Goal: Task Accomplishment & Management: Manage account settings

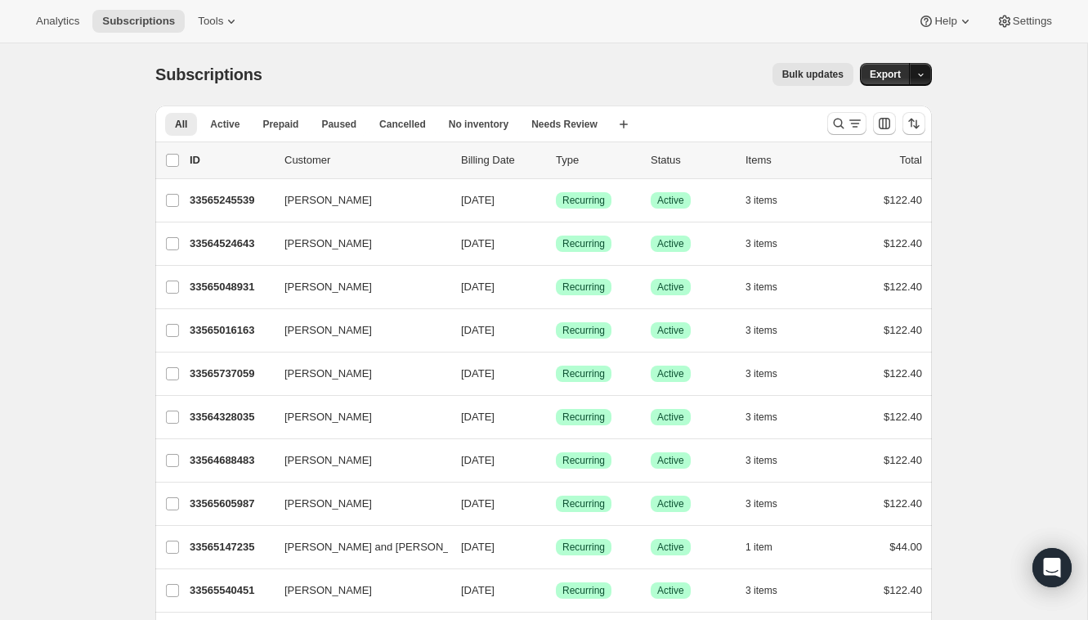
click at [926, 76] on icon "button" at bounding box center [921, 75] width 11 height 11
click at [312, 48] on div "Subscriptions. This page is ready Subscriptions Bulk updates More actions Bulk …" at bounding box center [543, 74] width 777 height 62
click at [178, 32] on button "Subscriptions" at bounding box center [138, 21] width 92 height 23
click at [922, 72] on icon "button" at bounding box center [921, 75] width 11 height 11
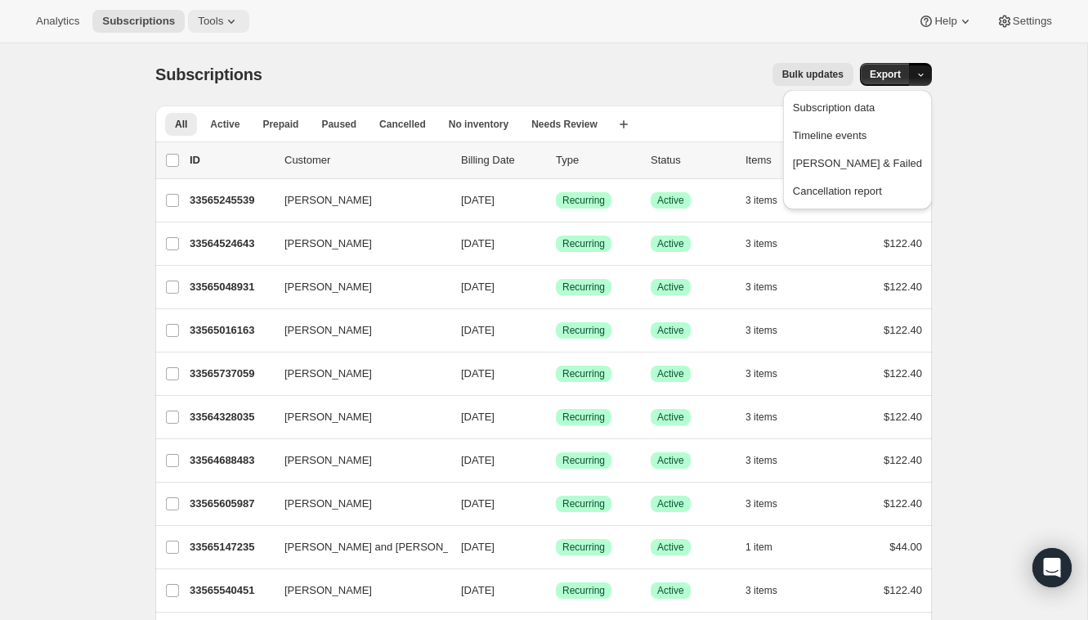
click at [232, 19] on icon at bounding box center [231, 21] width 16 height 16
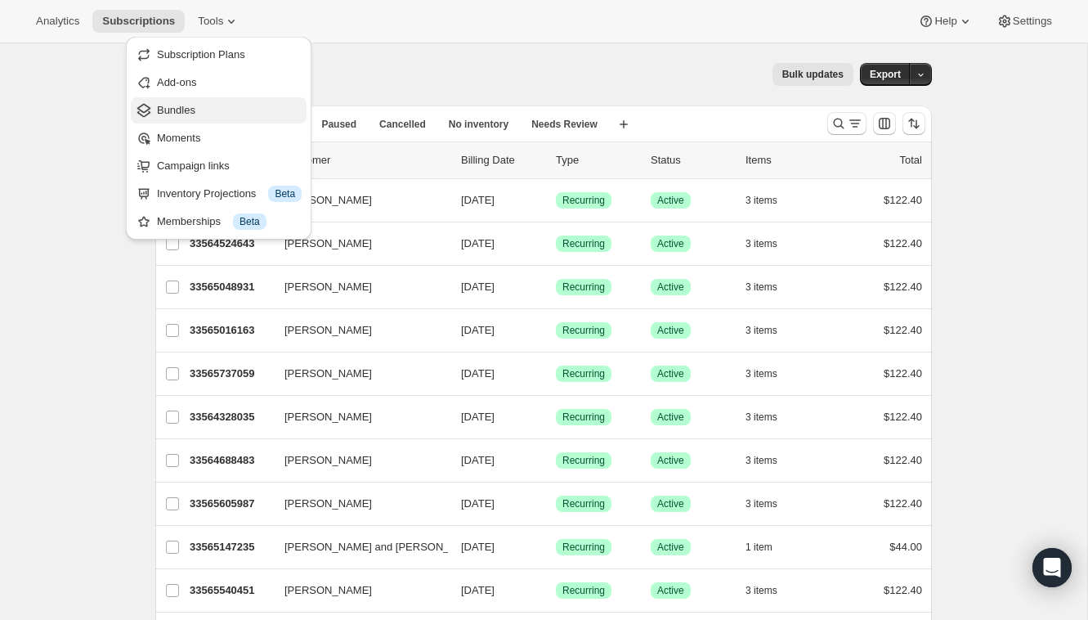
drag, startPoint x: 230, startPoint y: 132, endPoint x: 249, endPoint y: 117, distance: 23.9
click at [249, 117] on ul "Subscription Plans Add-ons Bundles Moments Campaign links Inventory Projections…" at bounding box center [219, 138] width 176 height 193
click at [249, 117] on span "Bundles" at bounding box center [229, 110] width 145 height 16
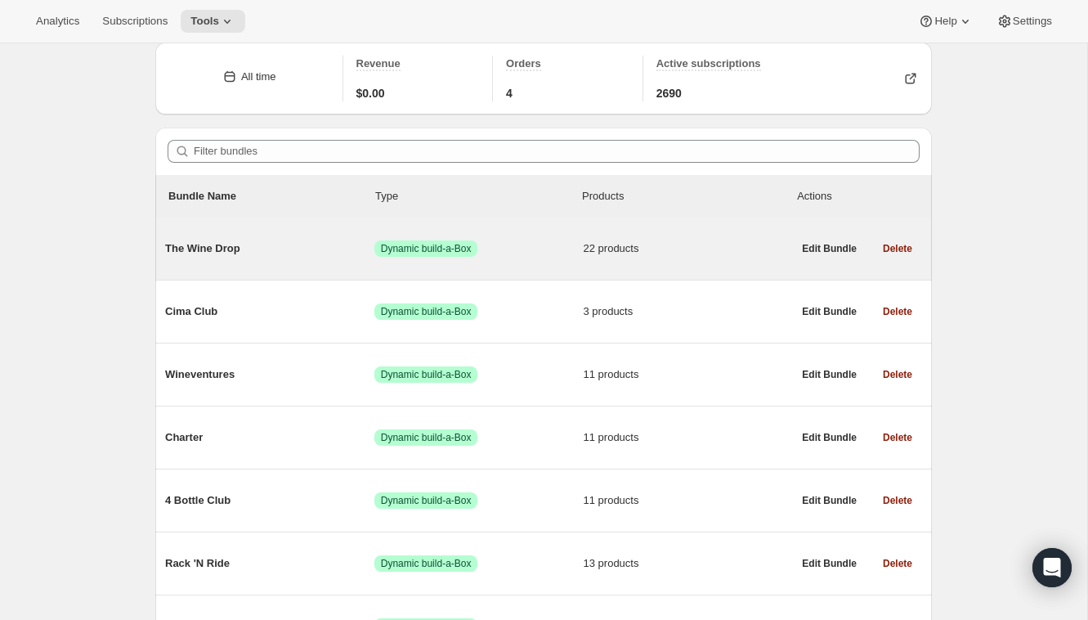
scroll to position [67, 0]
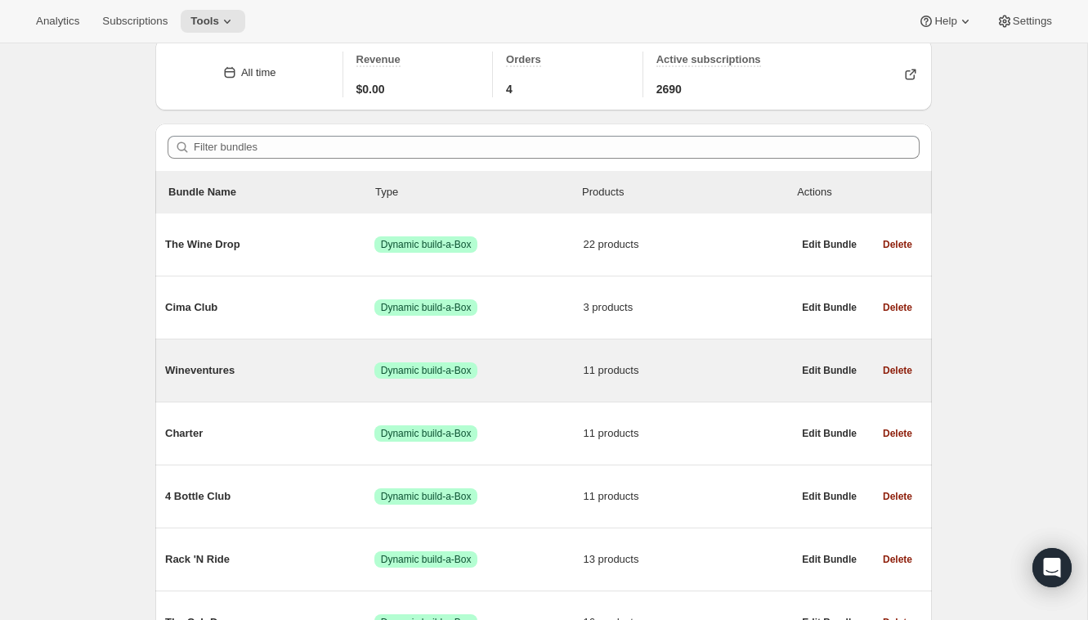
click at [236, 377] on span "Wineventures" at bounding box center [269, 370] width 209 height 16
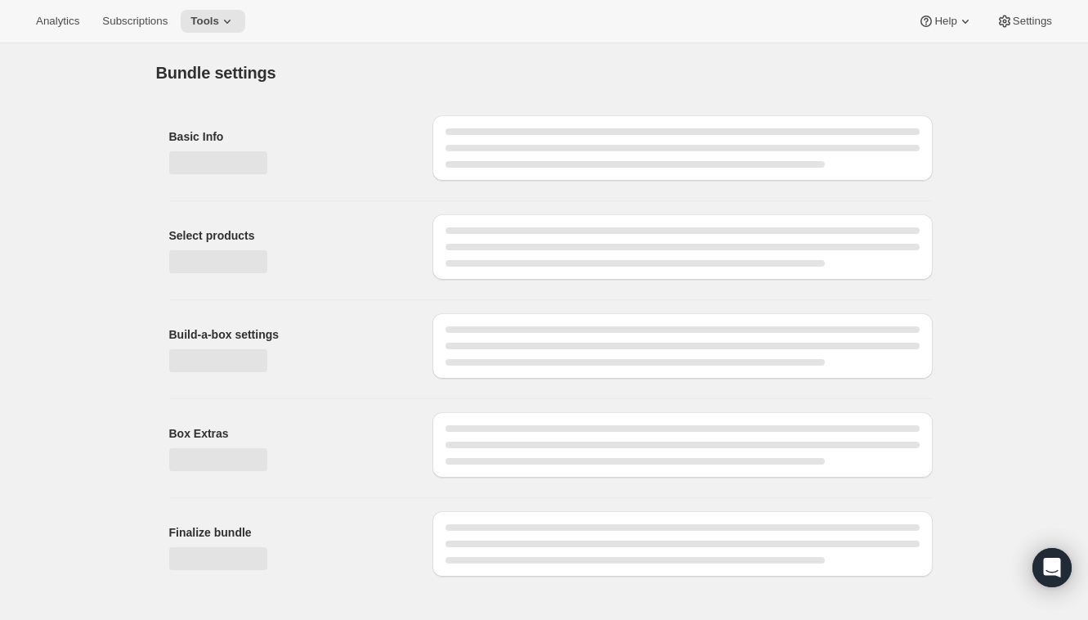
type input "Wineventures"
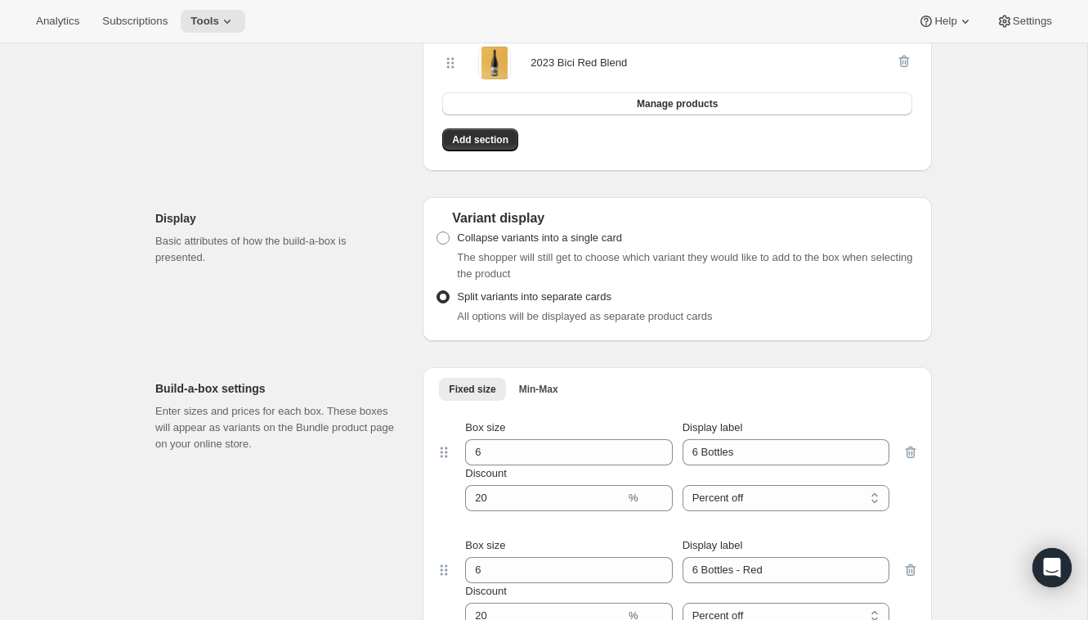
scroll to position [1159, 0]
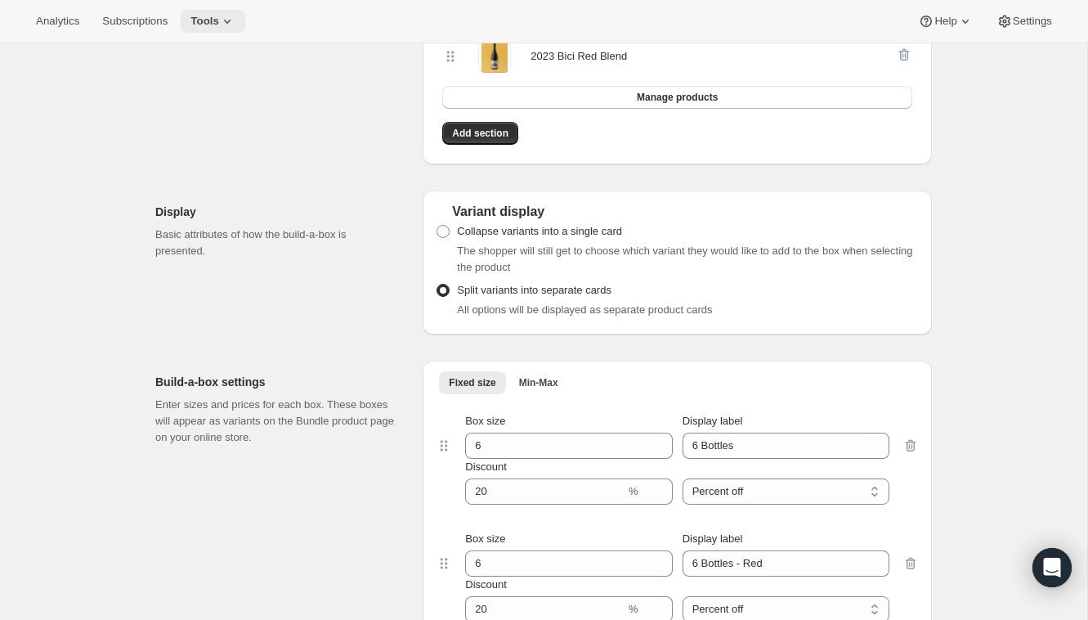
click at [218, 19] on span "Tools" at bounding box center [205, 21] width 29 height 13
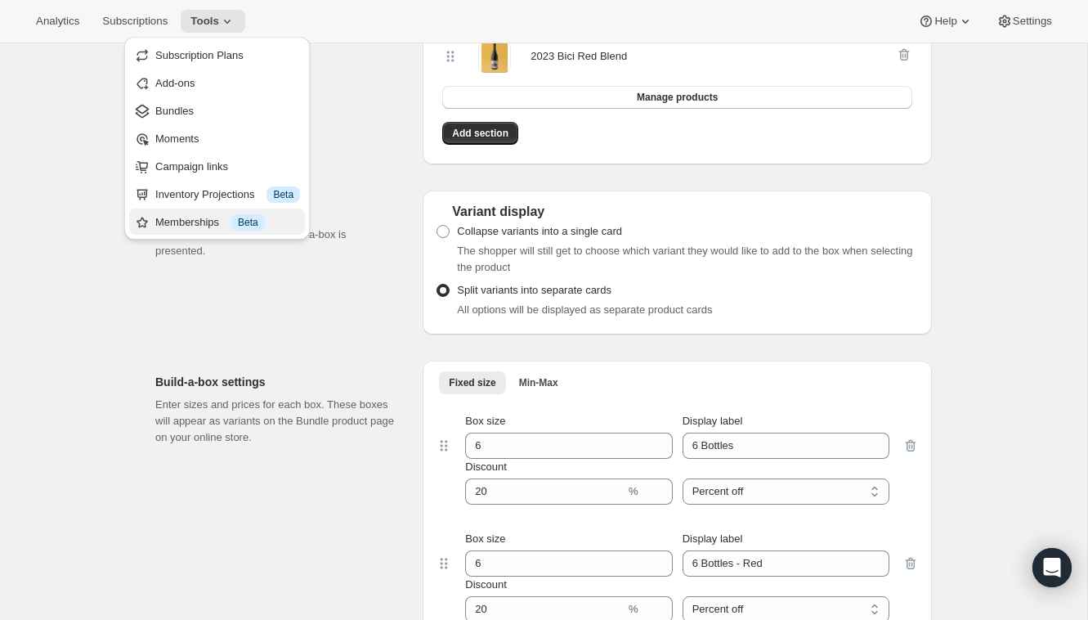
click at [221, 213] on button "Memberships Info Beta" at bounding box center [217, 222] width 176 height 26
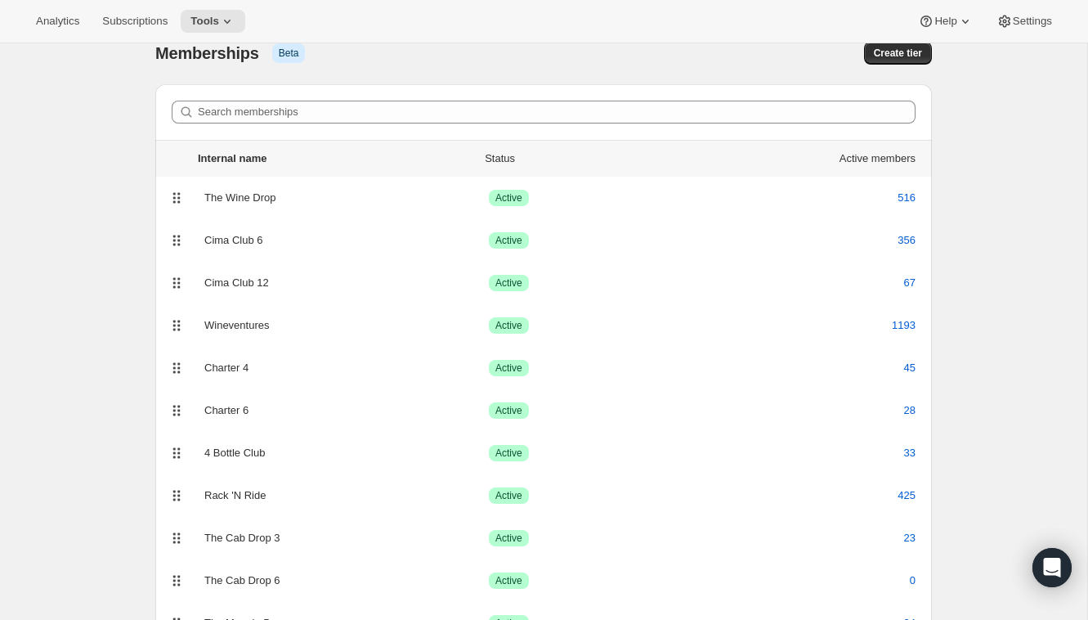
scroll to position [27, 0]
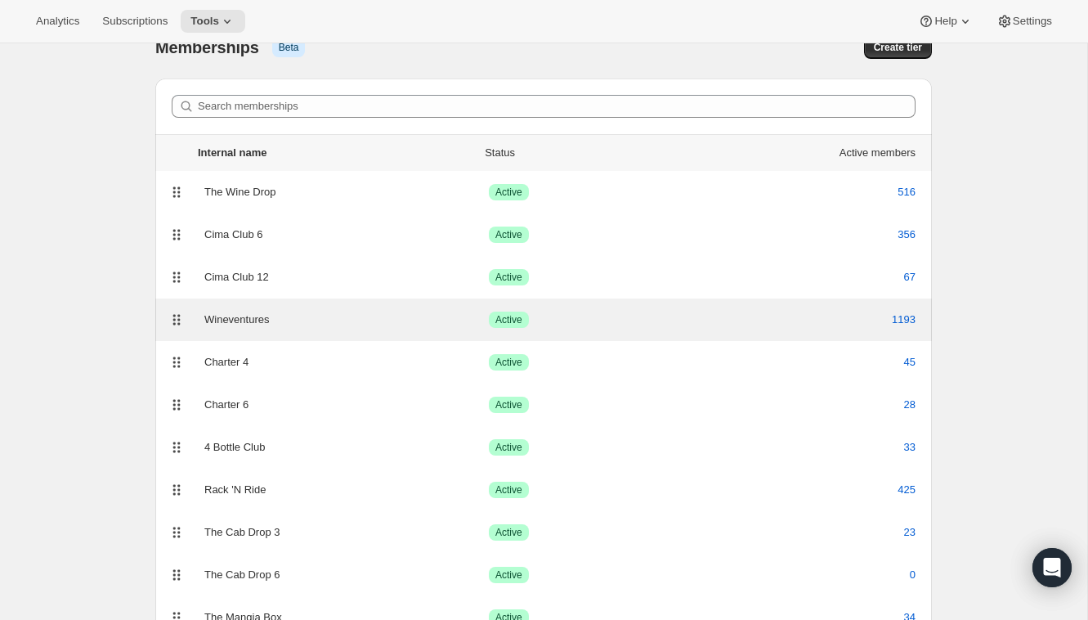
click at [242, 315] on div "Wineventures" at bounding box center [346, 320] width 285 height 16
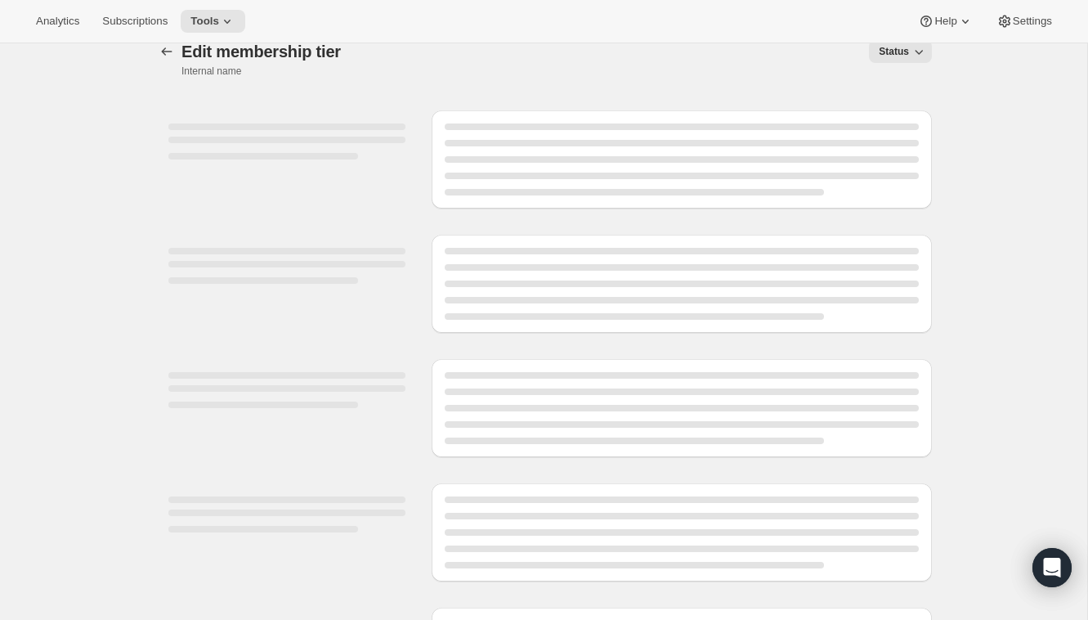
scroll to position [38, 0]
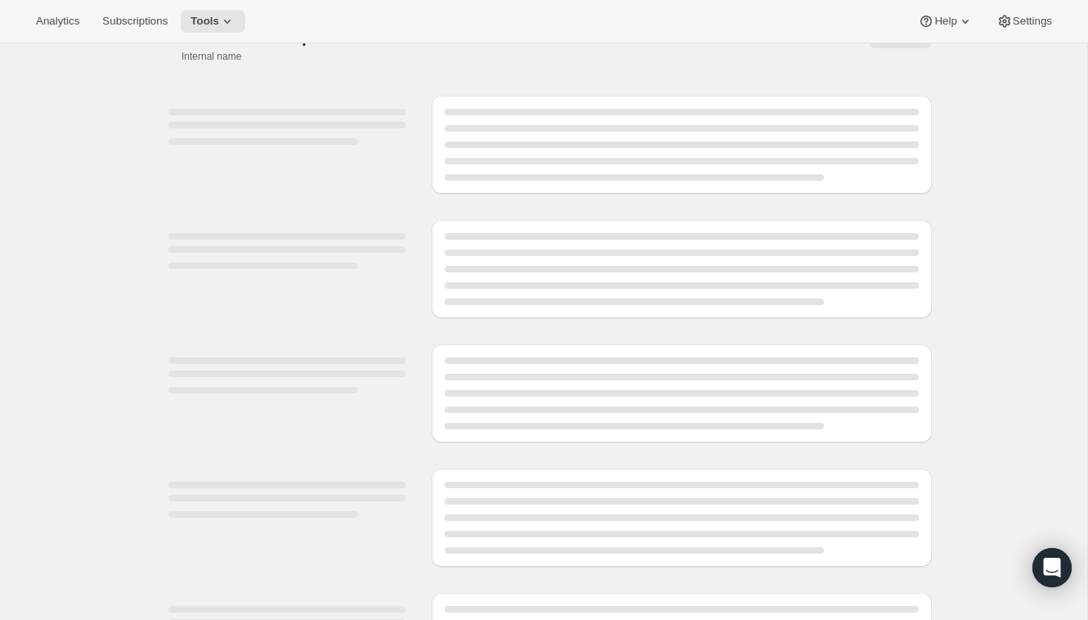
select select "variants"
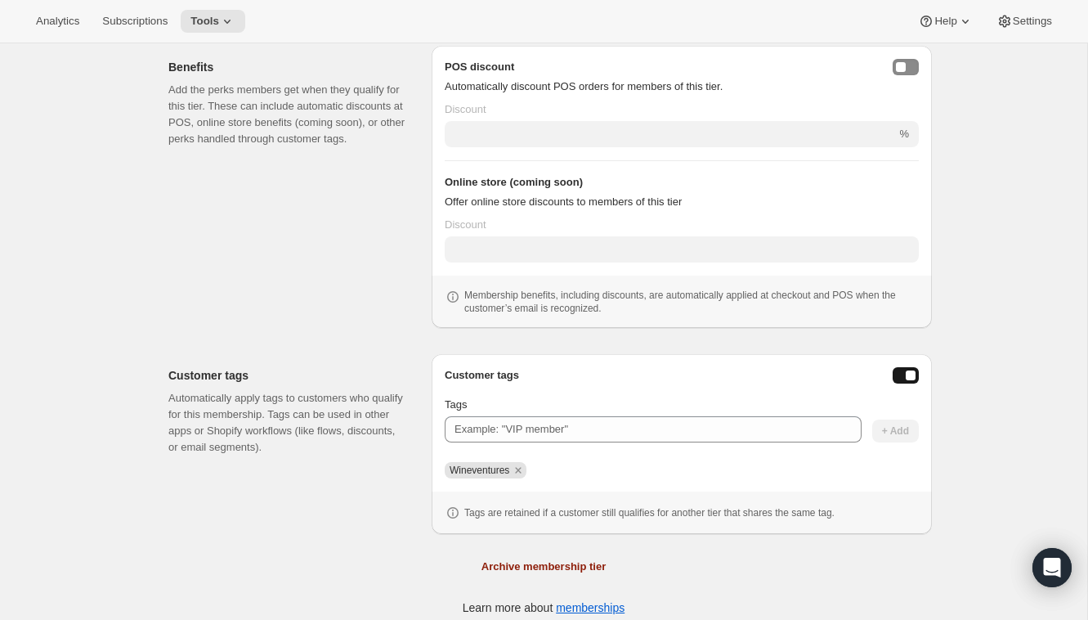
scroll to position [645, 0]
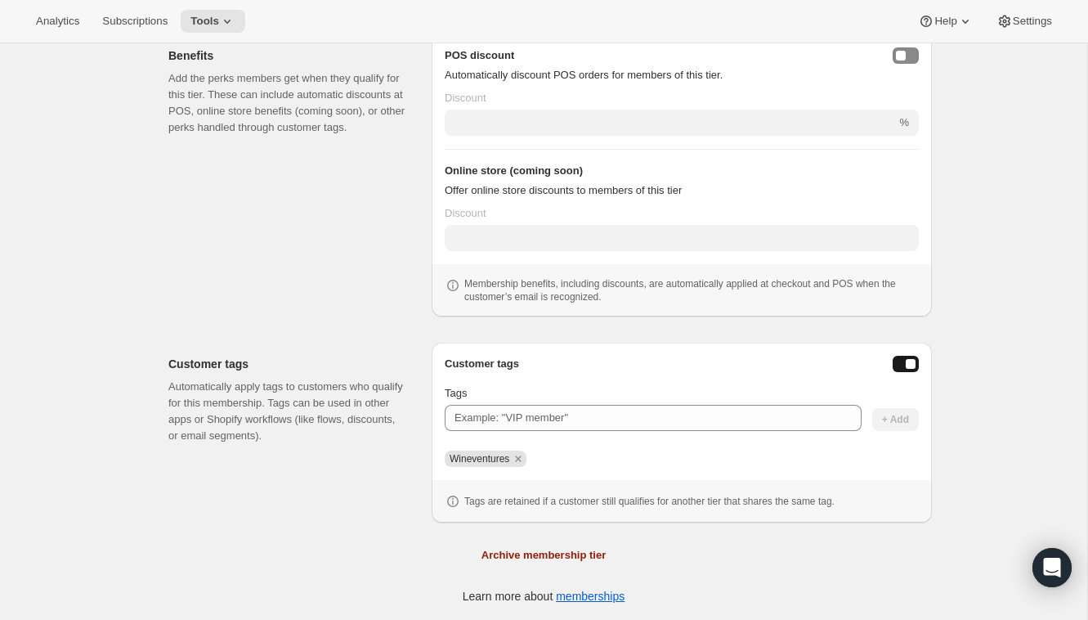
click at [487, 460] on span "Wineventures" at bounding box center [480, 458] width 60 height 11
copy span "Wineventures"
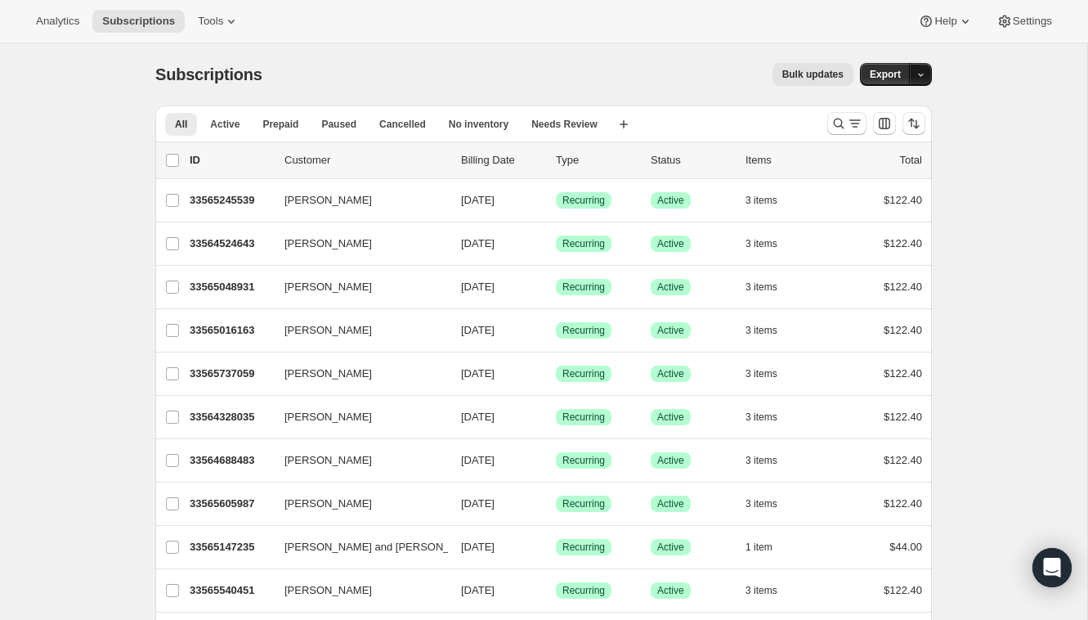
click at [924, 80] on button "button" at bounding box center [920, 74] width 23 height 23
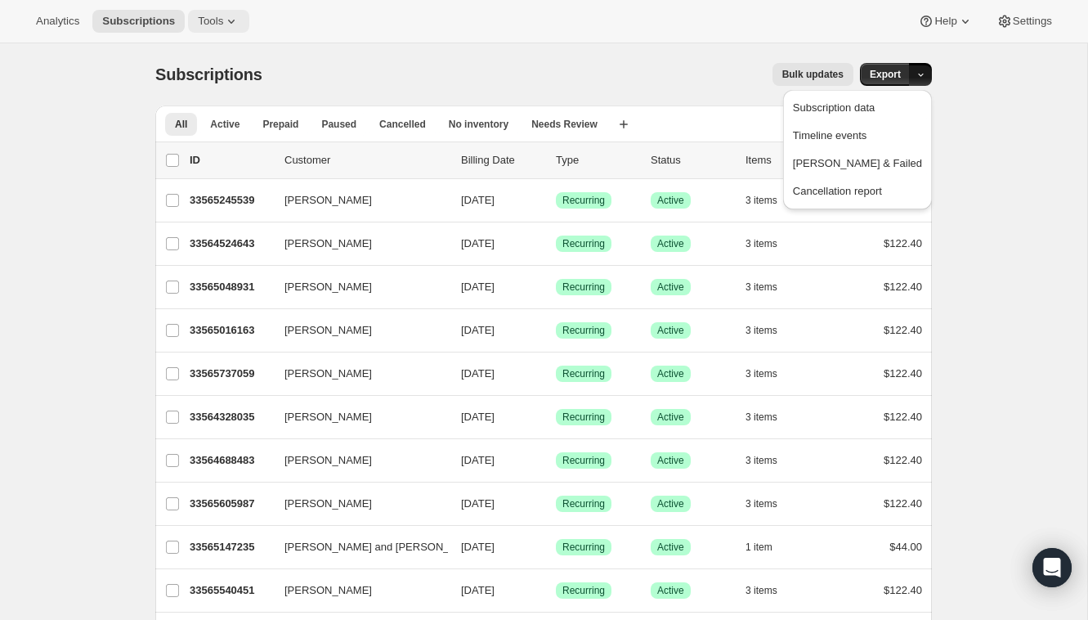
click at [240, 21] on icon at bounding box center [231, 21] width 16 height 16
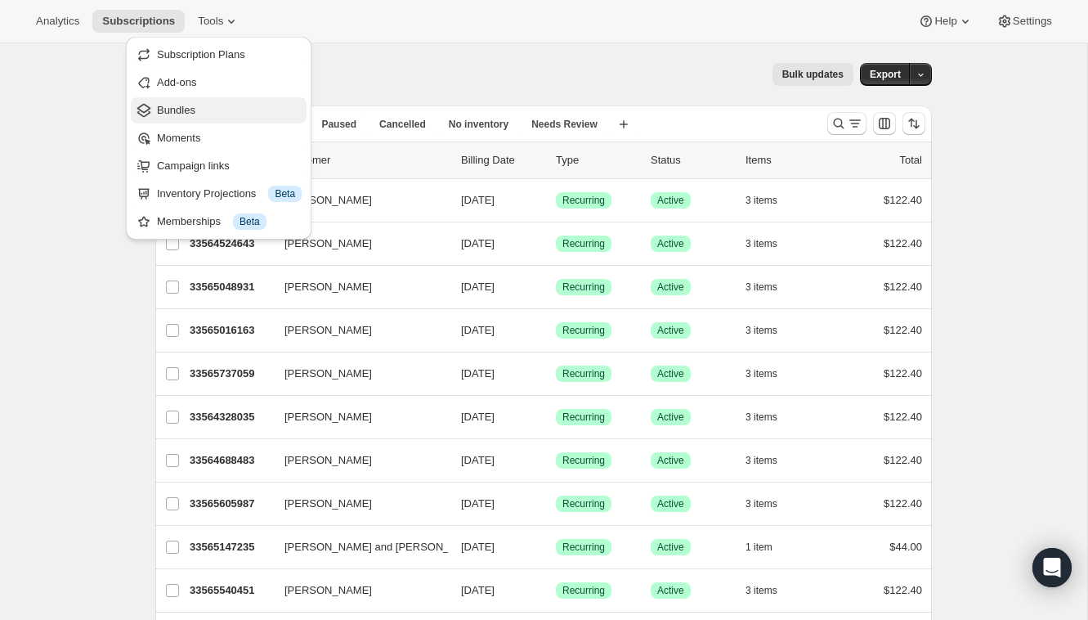
click at [289, 117] on span "Bundles" at bounding box center [229, 110] width 145 height 16
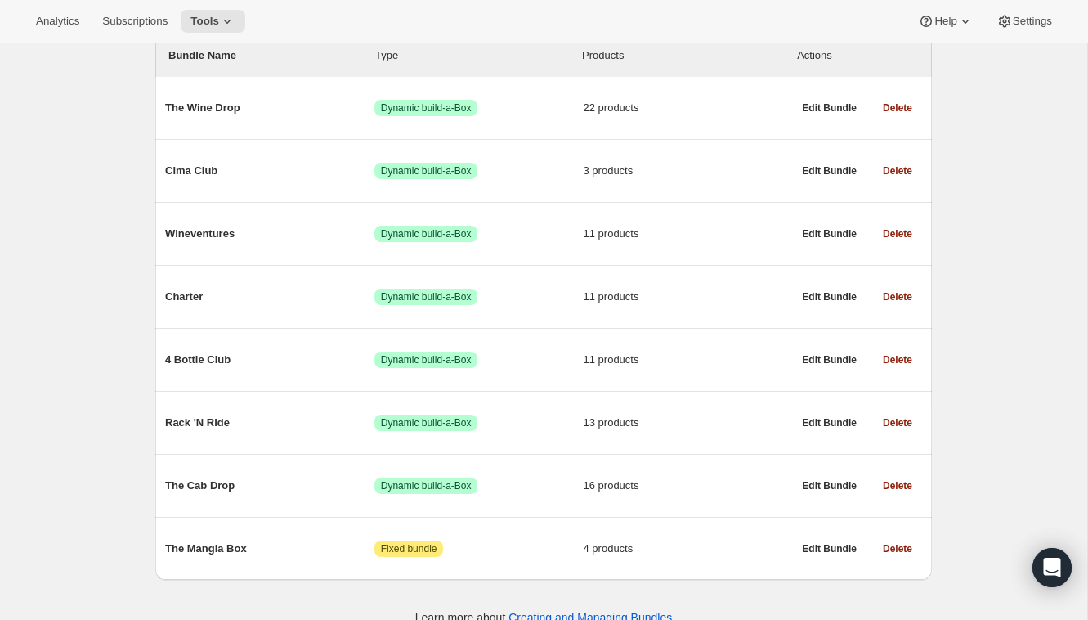
scroll to position [229, 0]
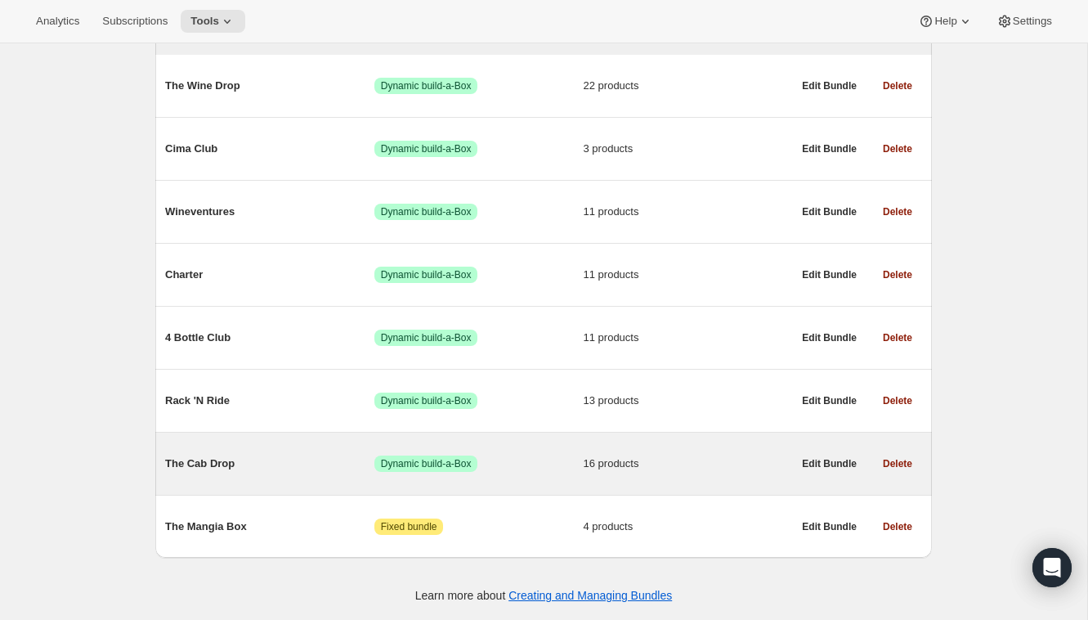
click at [221, 450] on div "The Cab Drop Success Dynamic build-a-Box 16 products" at bounding box center [478, 463] width 627 height 43
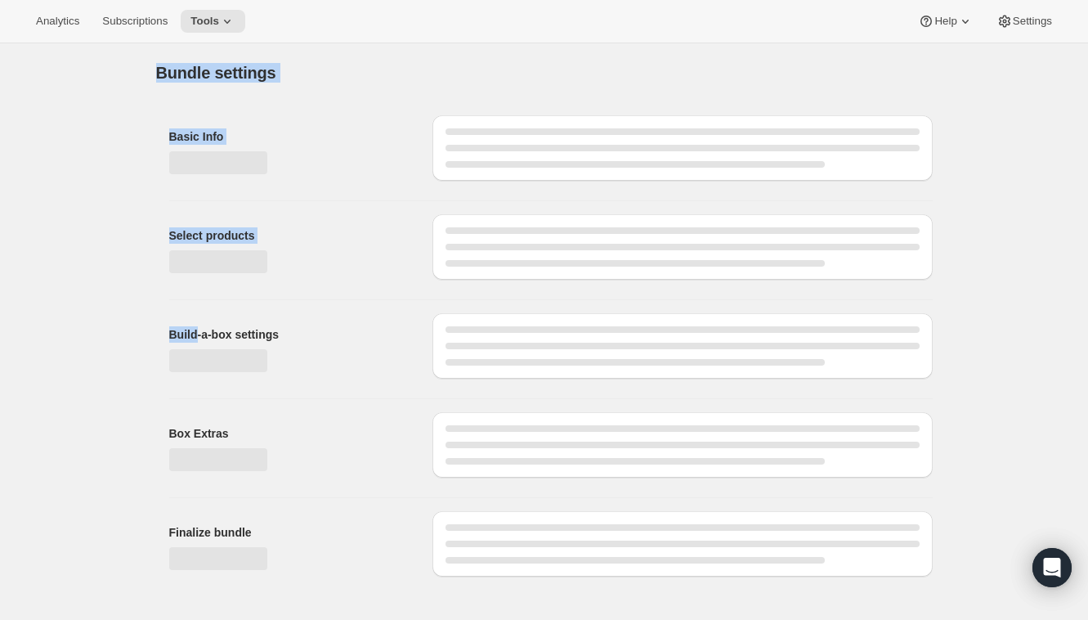
drag, startPoint x: 221, startPoint y: 450, endPoint x: 209, endPoint y: 269, distance: 181.1
type input "The Cab Drop"
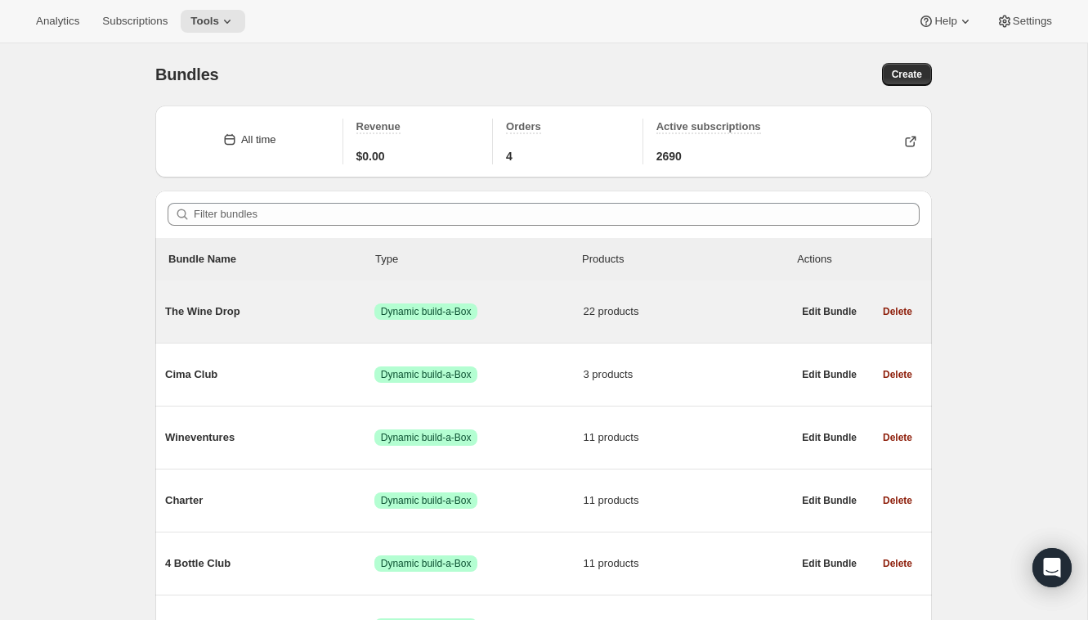
click at [258, 293] on div "The Wine Drop Success Dynamic build-a-Box 22 products" at bounding box center [478, 311] width 627 height 43
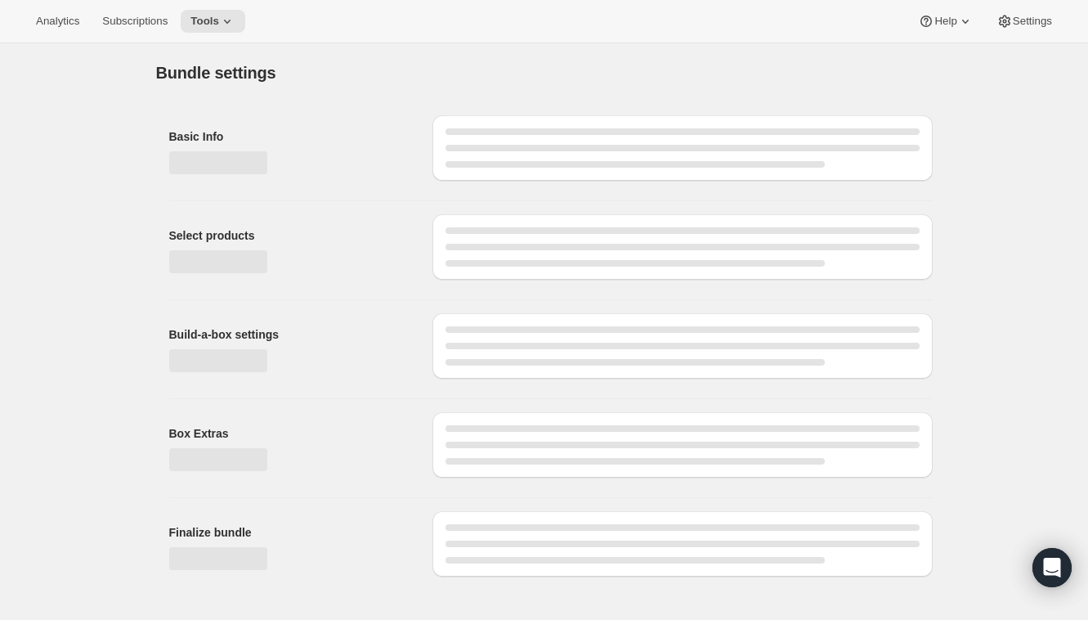
type input "The Wine Drop"
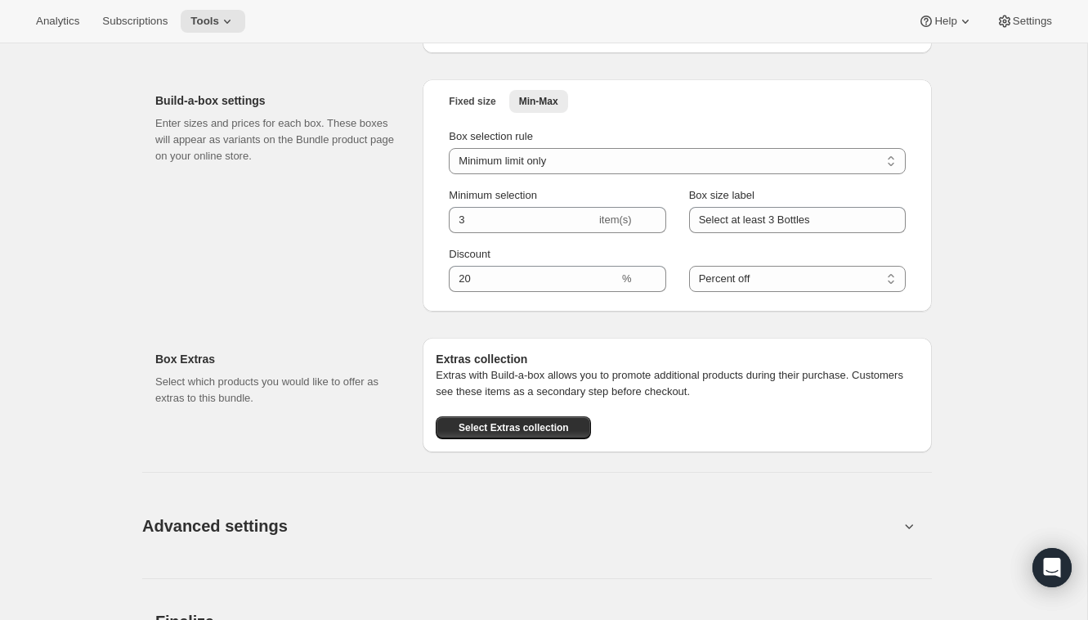
scroll to position [2086, 0]
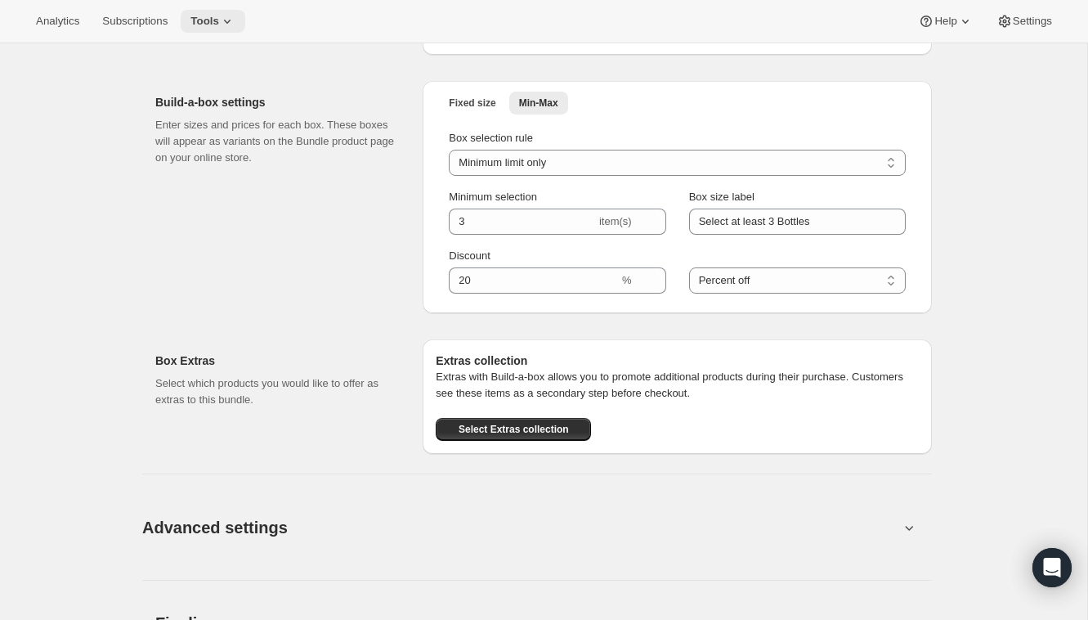
click at [222, 28] on button "Tools" at bounding box center [213, 21] width 65 height 23
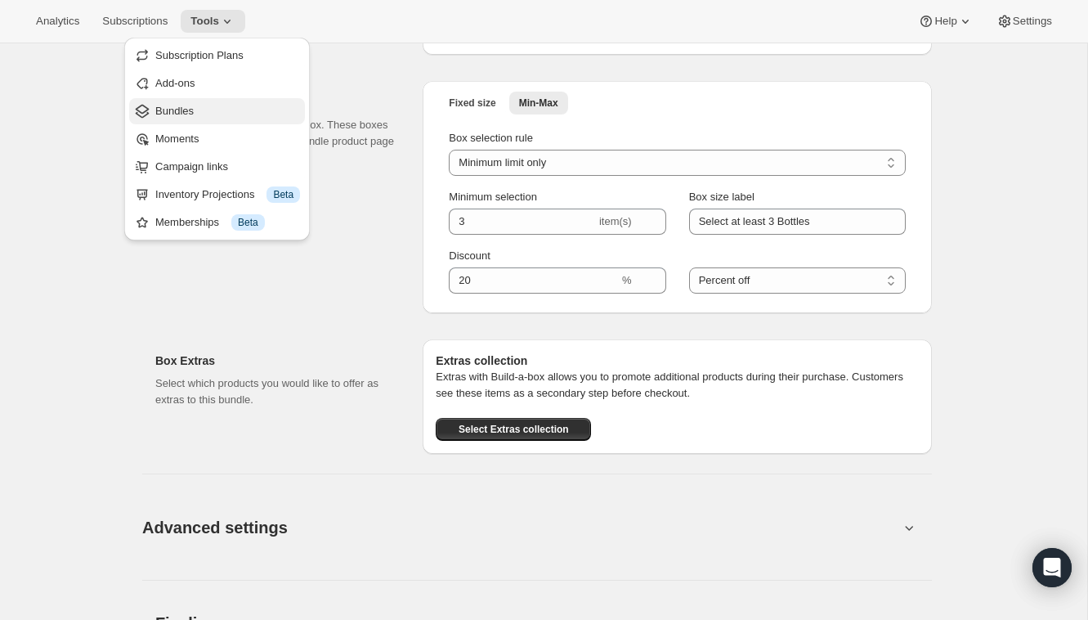
click at [227, 113] on span "Bundles" at bounding box center [227, 111] width 145 height 16
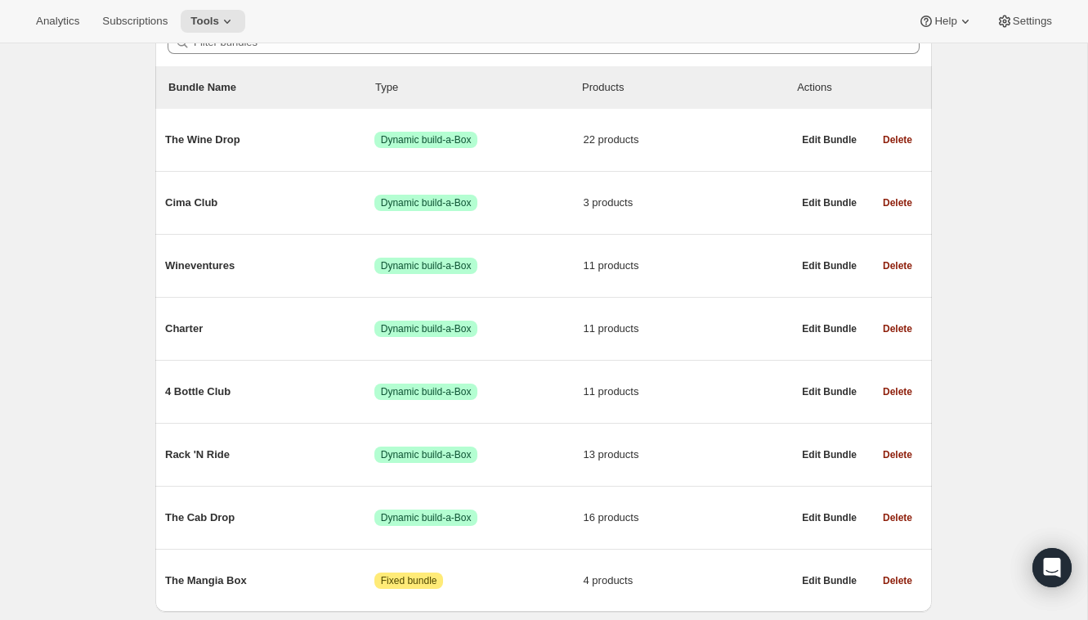
scroll to position [198, 0]
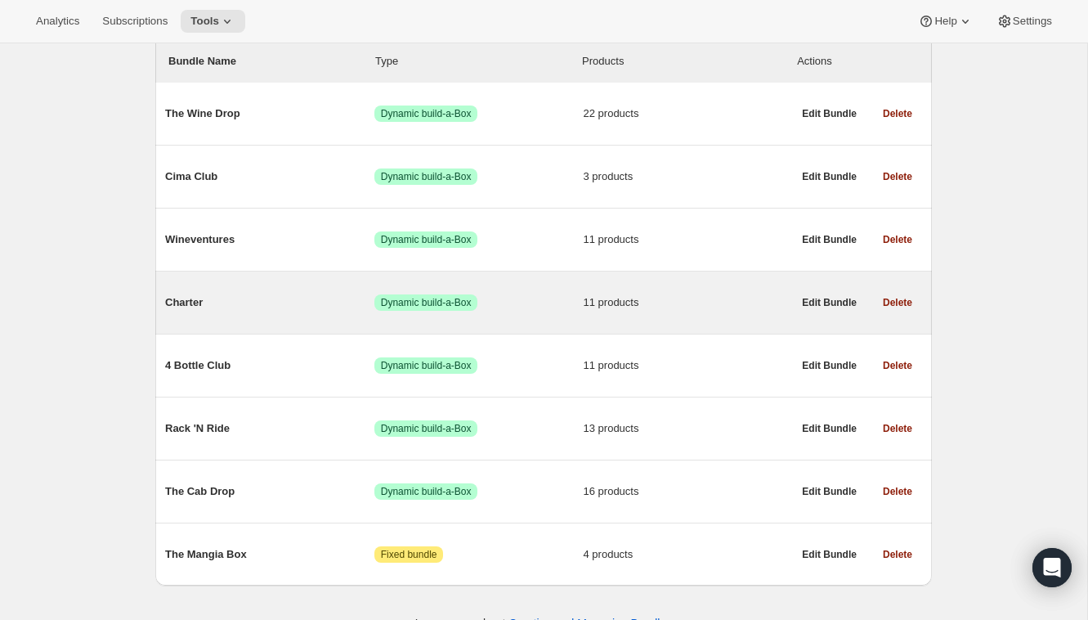
click at [188, 311] on span "Charter" at bounding box center [269, 302] width 209 height 16
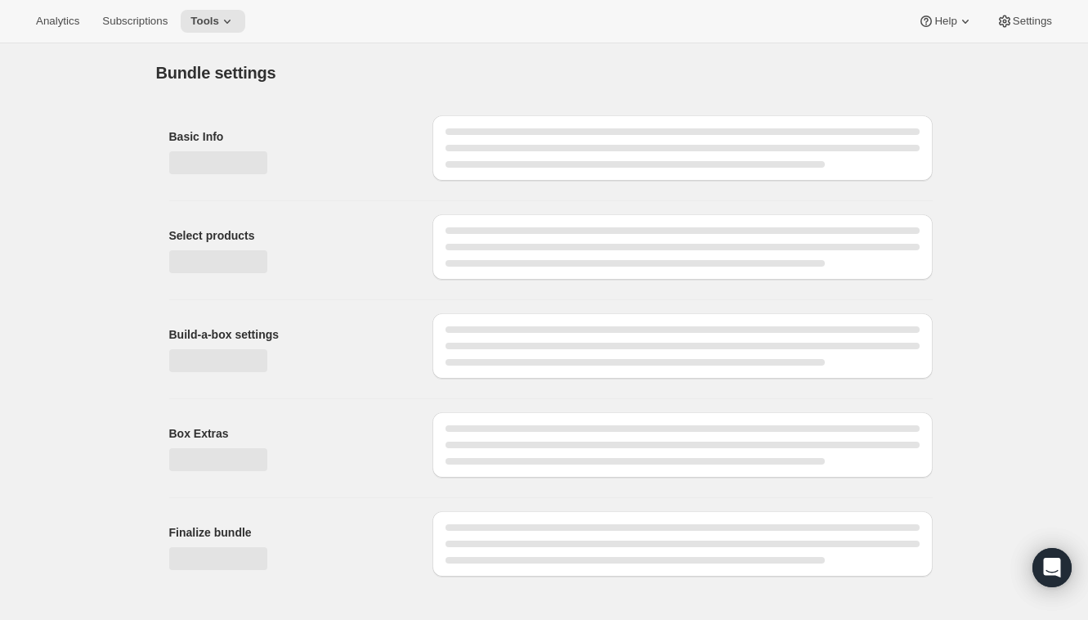
type input "Charter"
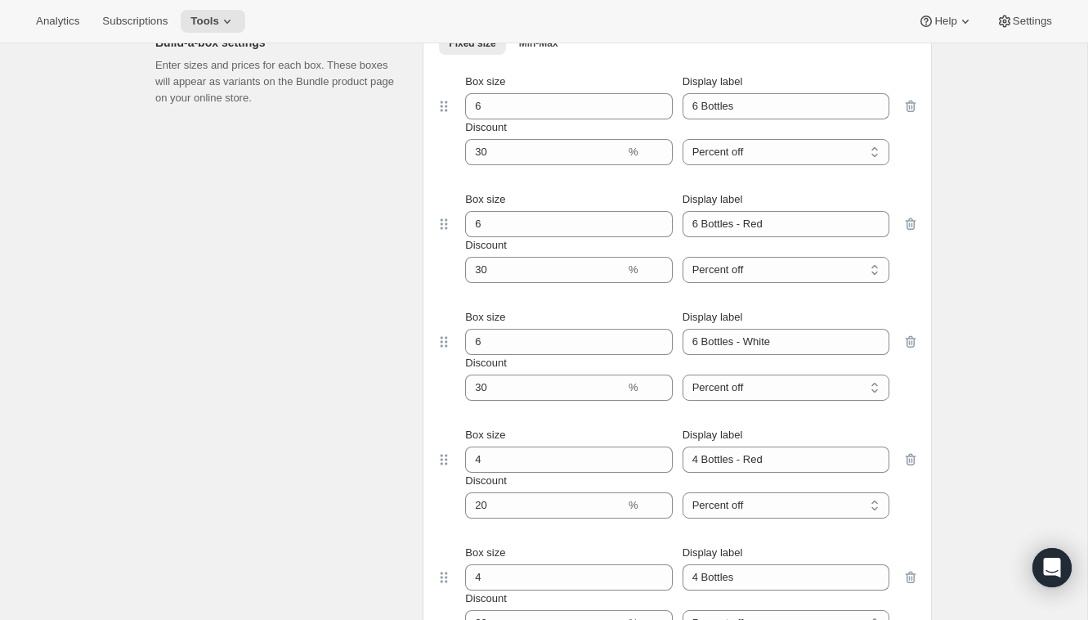
scroll to position [1482, 0]
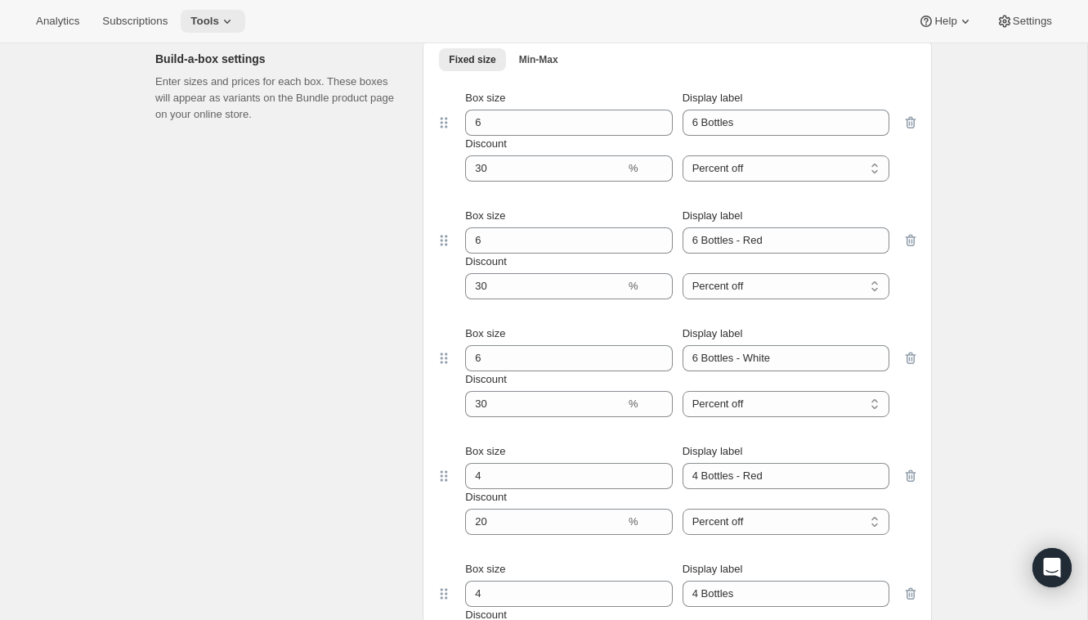
click at [219, 17] on span "Tools" at bounding box center [205, 21] width 29 height 13
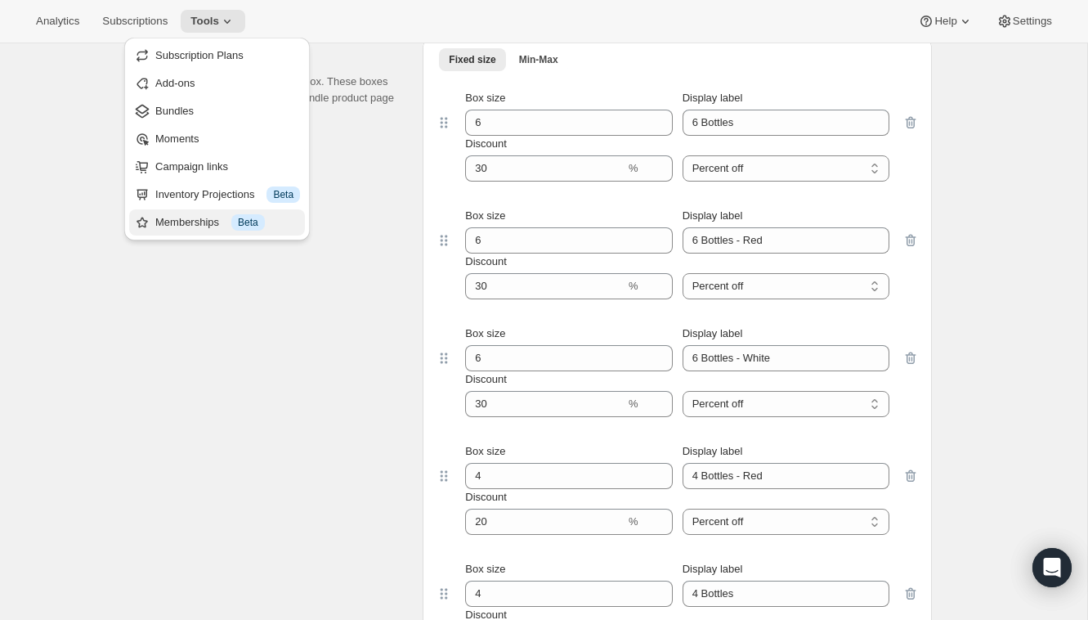
click at [248, 219] on span "Beta" at bounding box center [248, 222] width 20 height 13
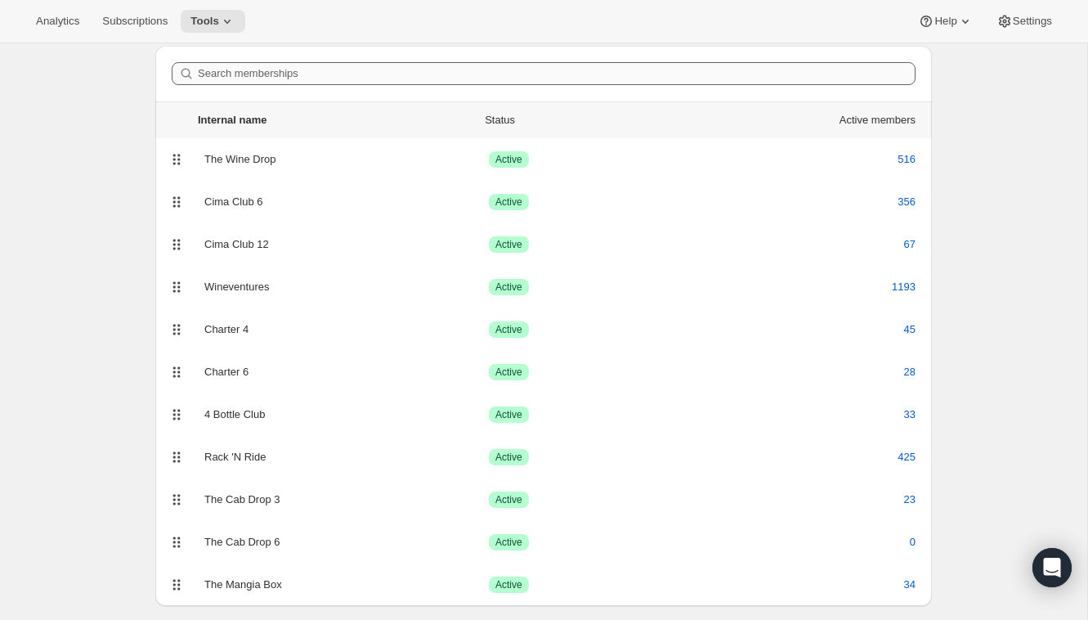
scroll to position [94, 0]
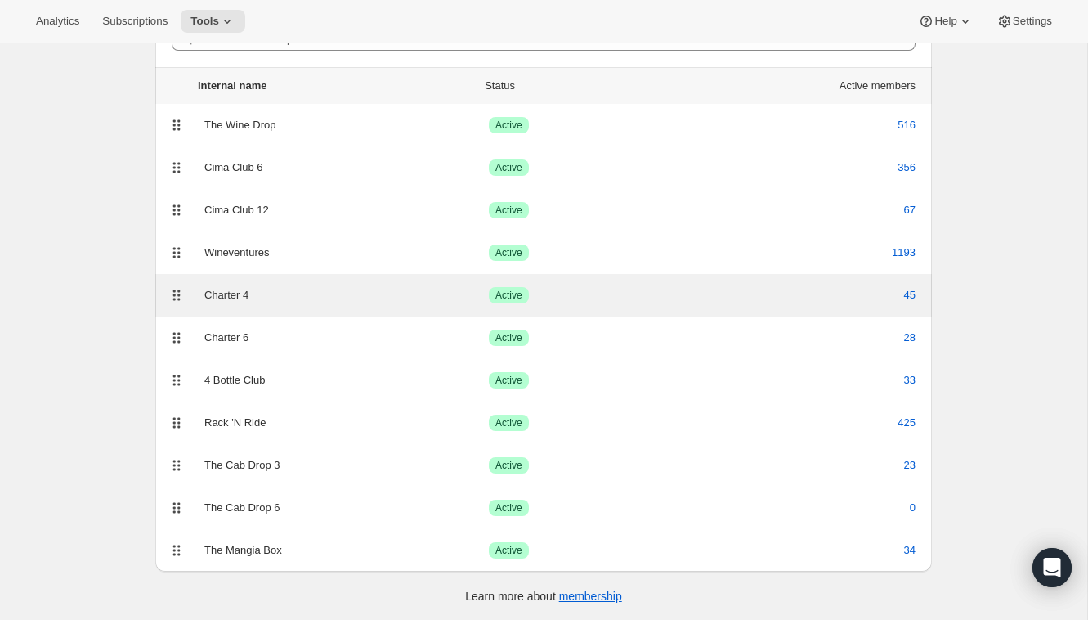
click at [321, 300] on div "Charter 4" at bounding box center [346, 295] width 285 height 16
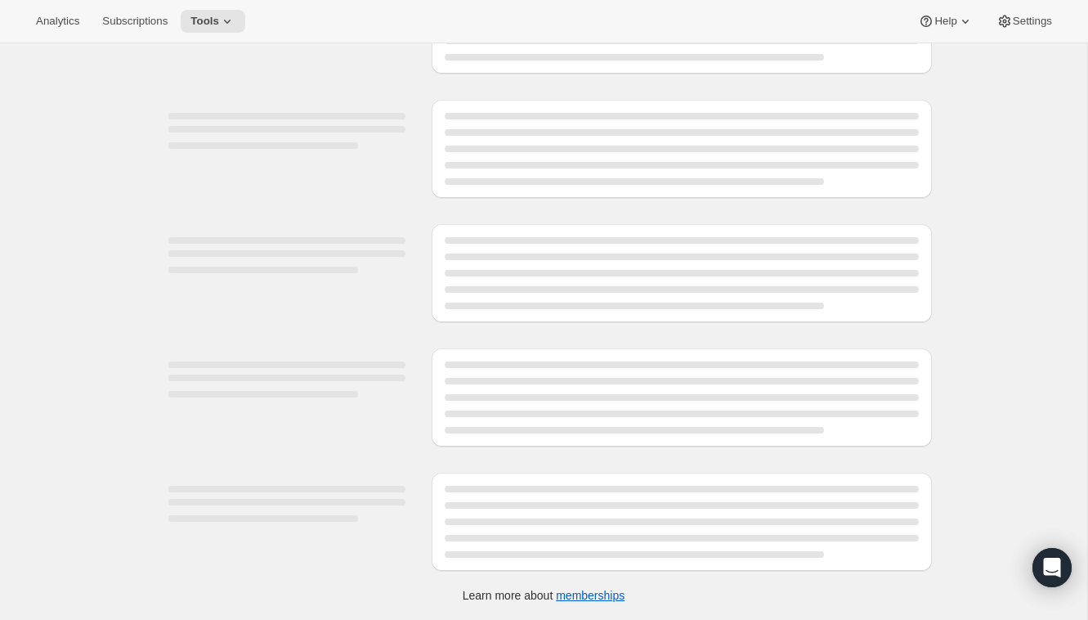
select select "variants"
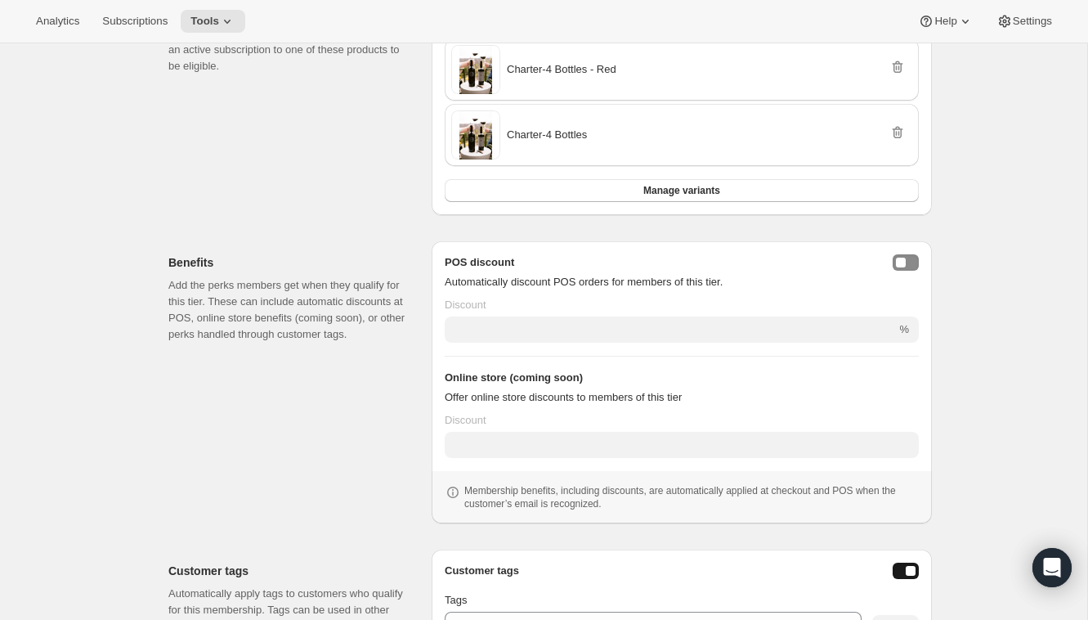
scroll to position [240, 0]
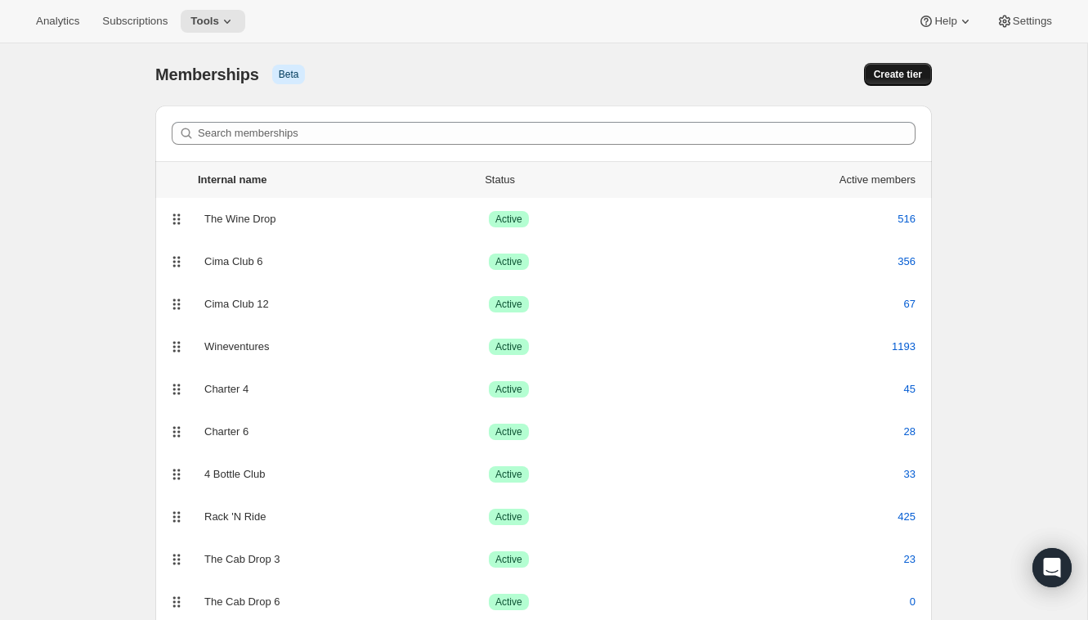
click at [913, 79] on span "Create tier" at bounding box center [898, 74] width 48 height 13
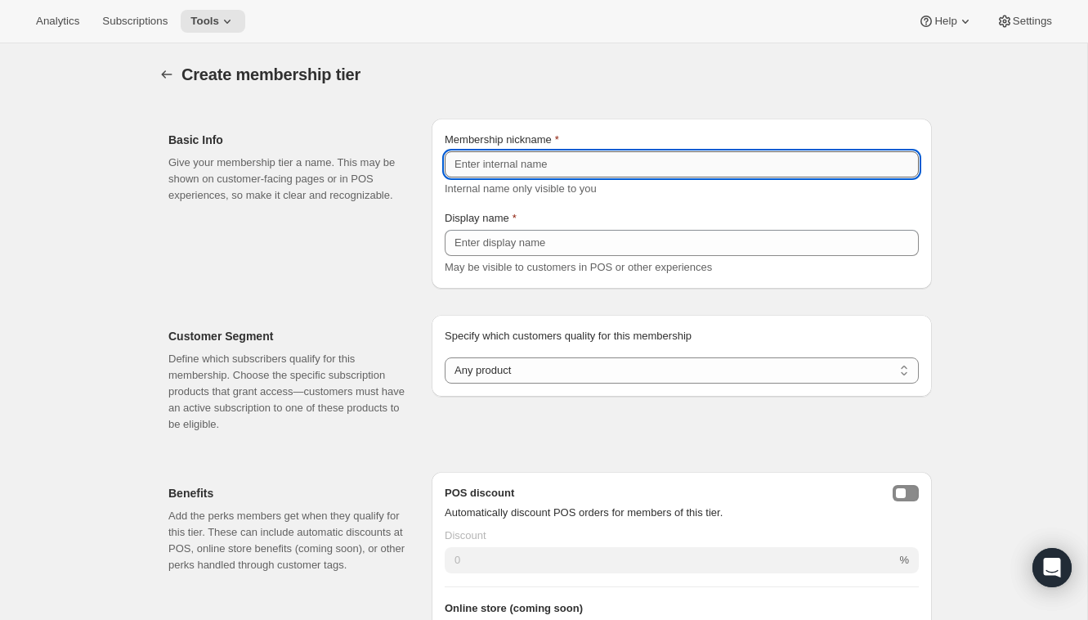
click at [680, 168] on input "Membership nickname" at bounding box center [682, 164] width 474 height 26
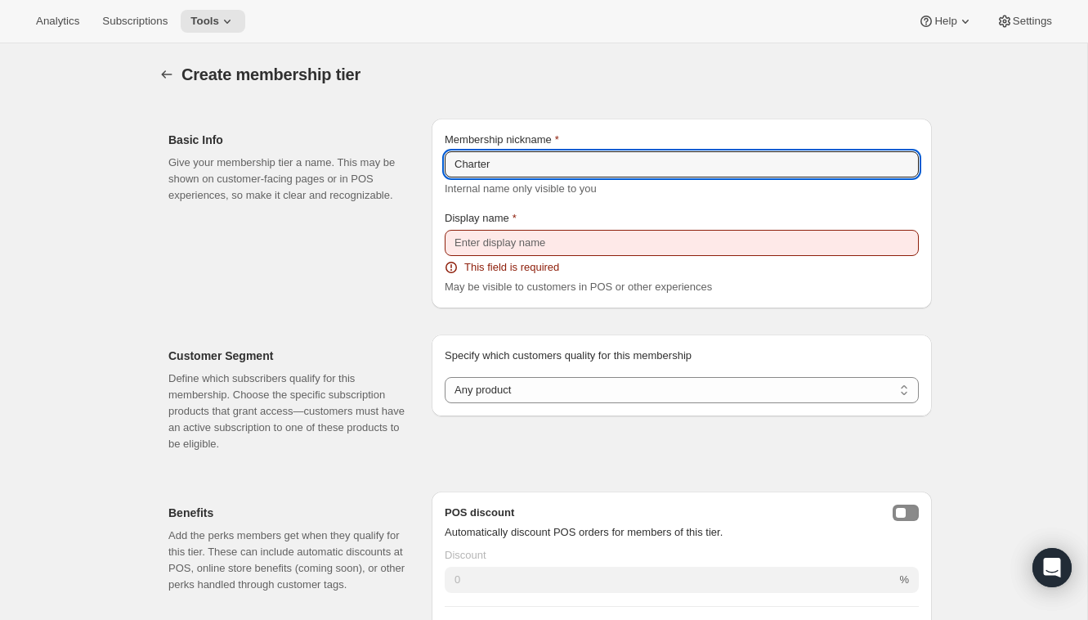
type input "Charter"
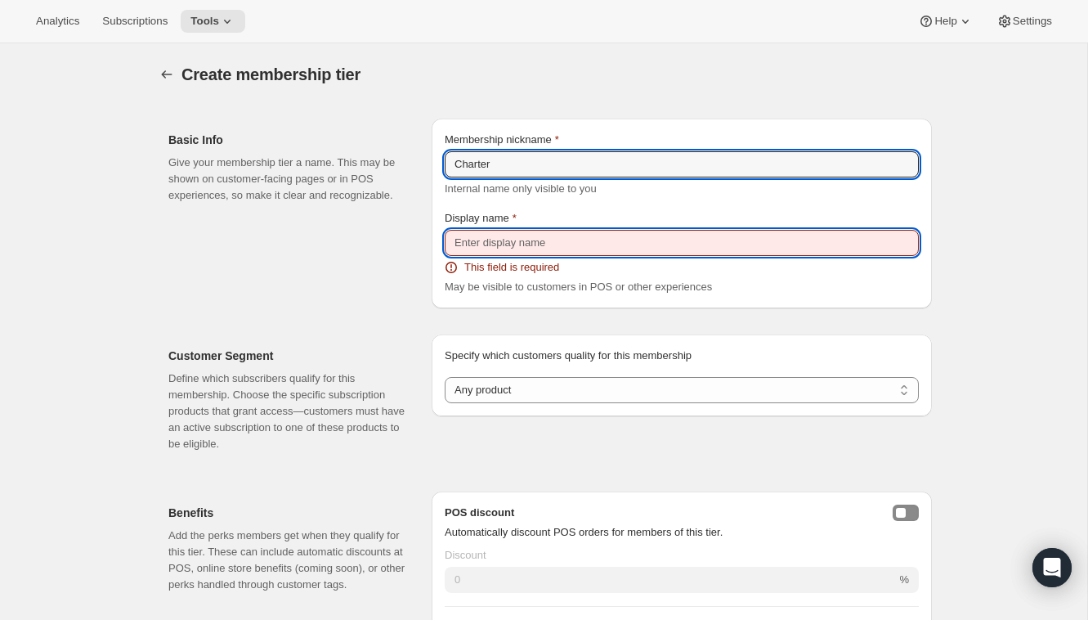
click at [669, 235] on input "Display name" at bounding box center [682, 243] width 474 height 26
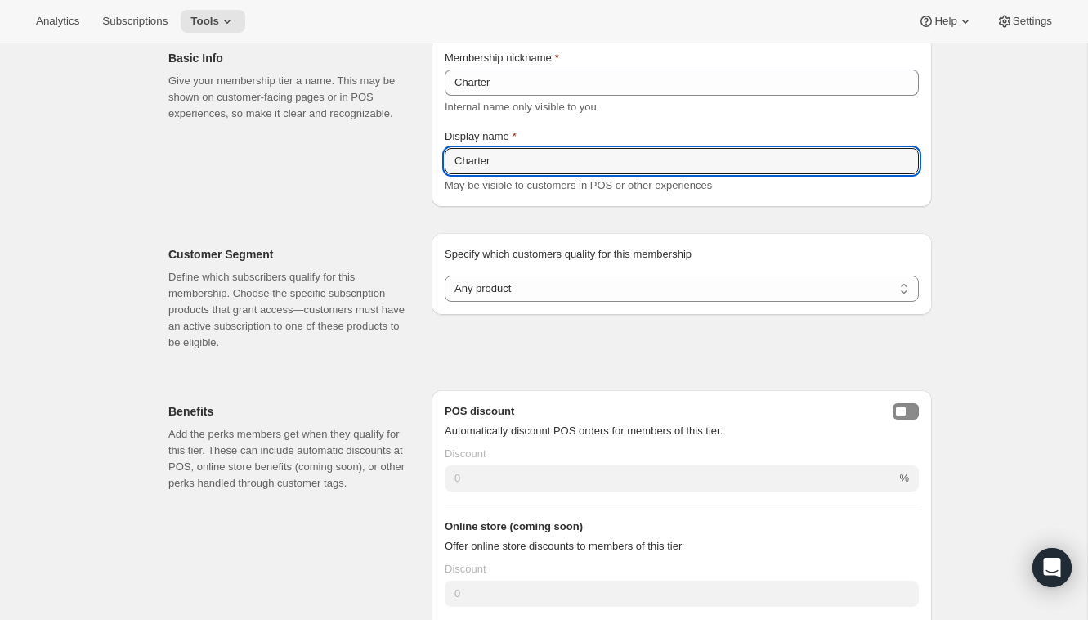
scroll to position [111, 0]
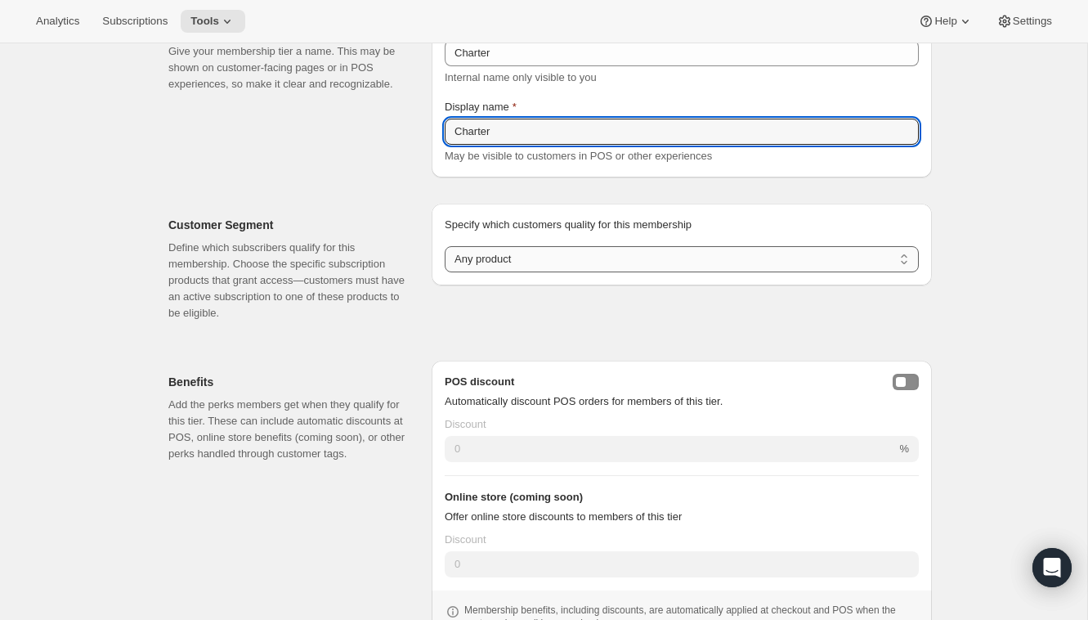
type input "Charter"
click at [596, 251] on select "Any product Subscribe to specific product(s) Subscribe to specific variant(s)" at bounding box center [682, 259] width 474 height 26
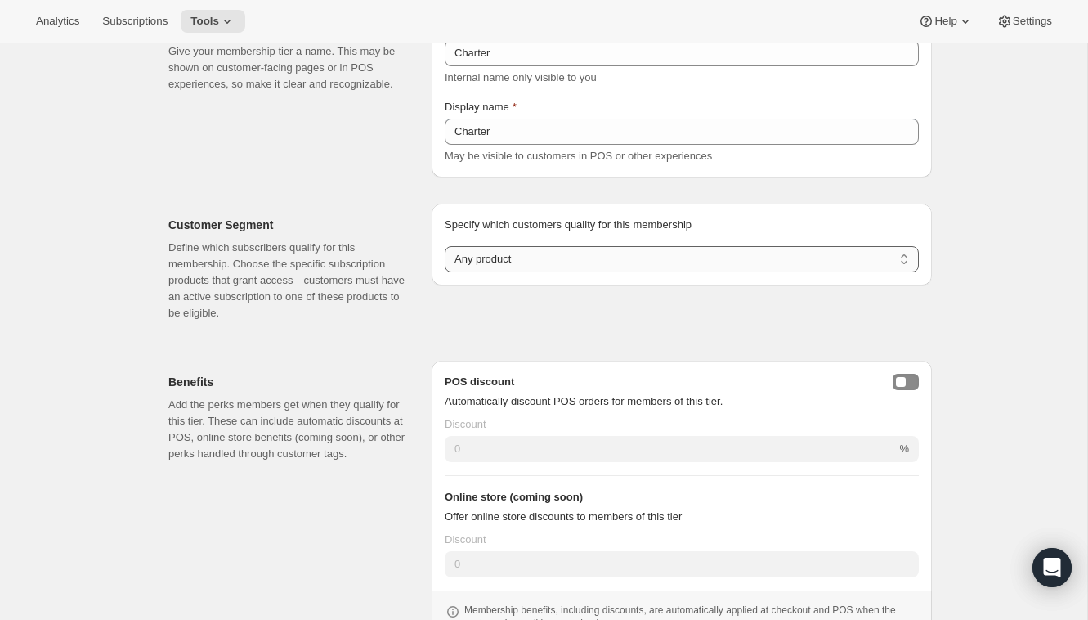
select select "products"
click at [445, 246] on select "Any product Subscribe to specific product(s) Subscribe to specific variant(s)" at bounding box center [682, 259] width 474 height 26
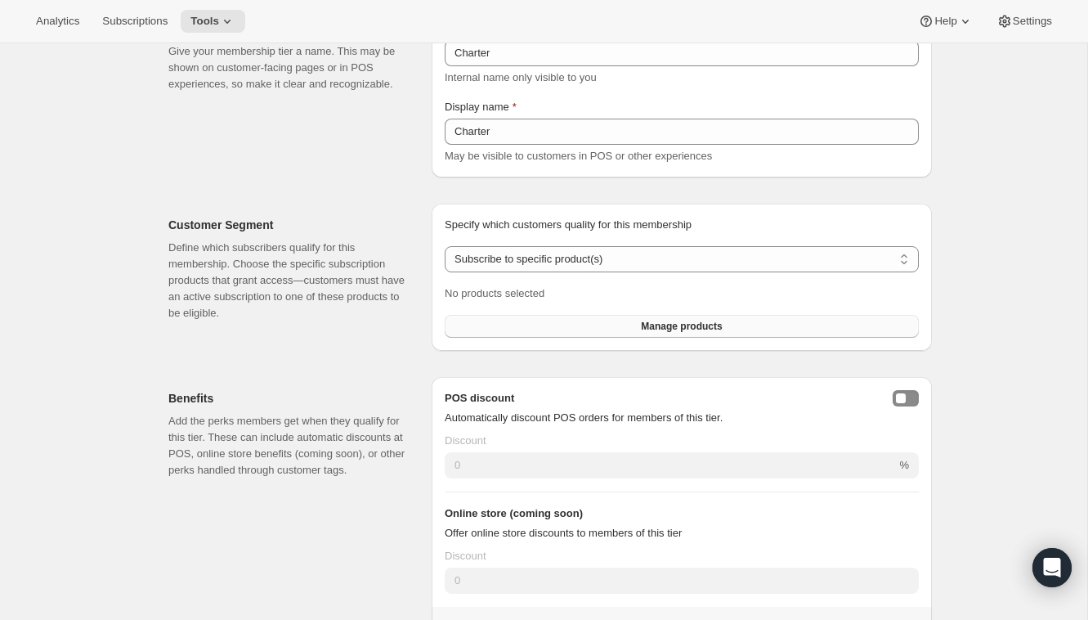
click at [648, 329] on span "Manage products" at bounding box center [681, 326] width 81 height 13
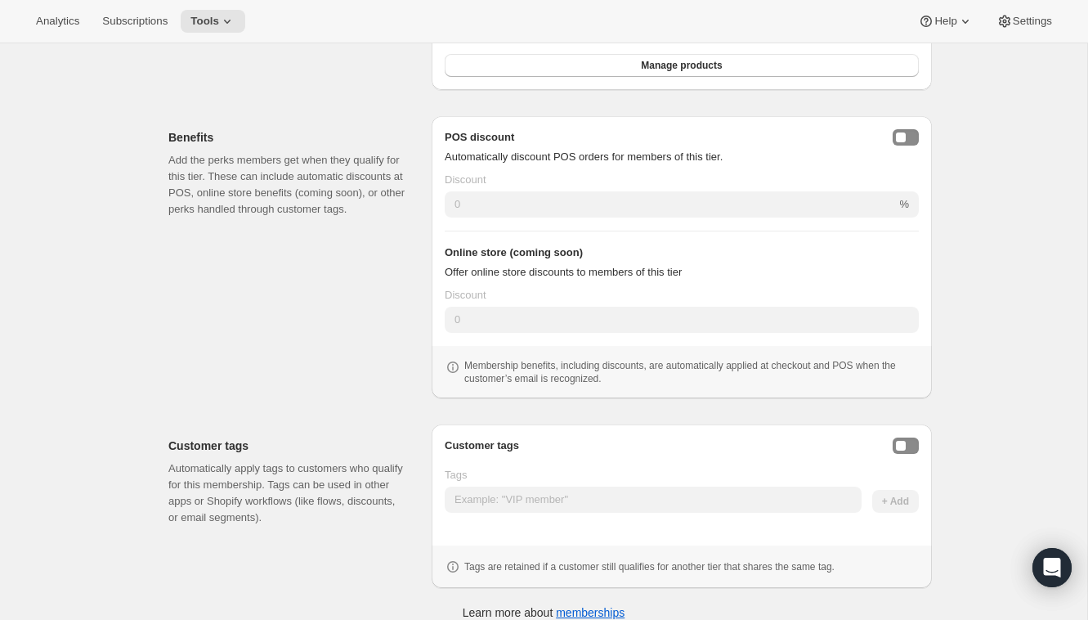
scroll to position [434, 0]
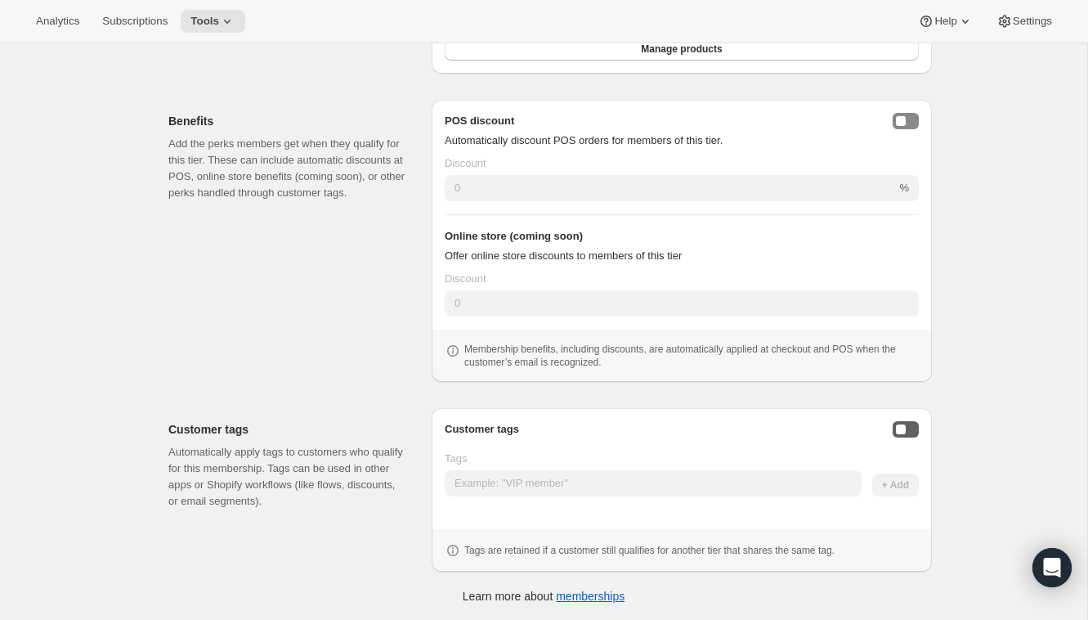
click at [905, 428] on div "Enable customer tags" at bounding box center [901, 429] width 10 height 10
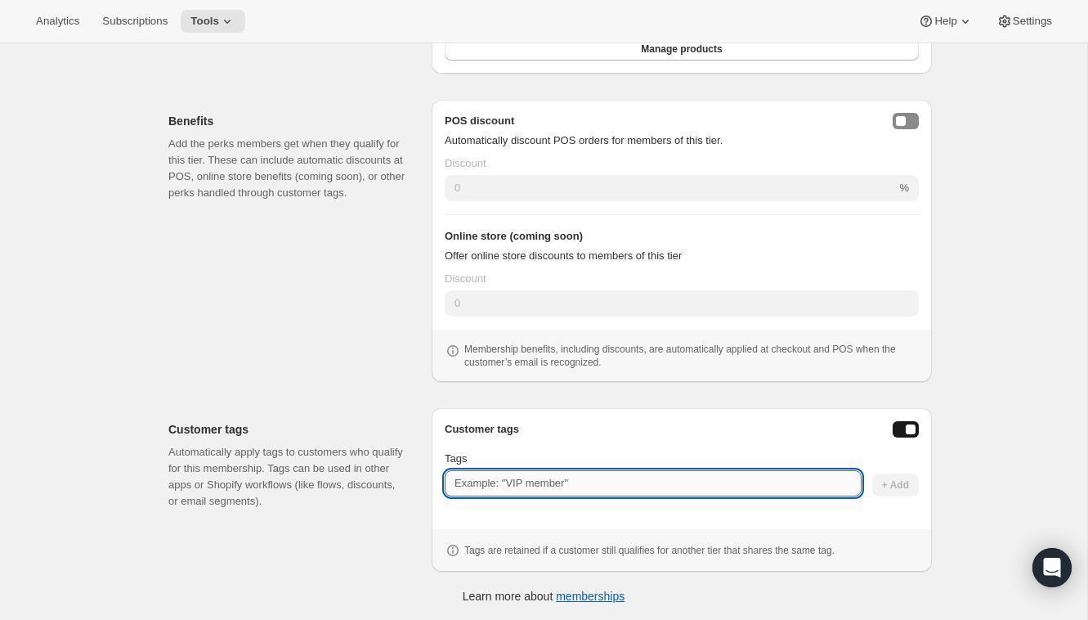
click at [644, 484] on input "Tags" at bounding box center [653, 483] width 417 height 26
paste input "Rack 'N Ride"
type input "Charter"
click at [350, 488] on p "Automatically apply tags to customers who qualify for this membership. Tags can…" at bounding box center [286, 476] width 237 height 65
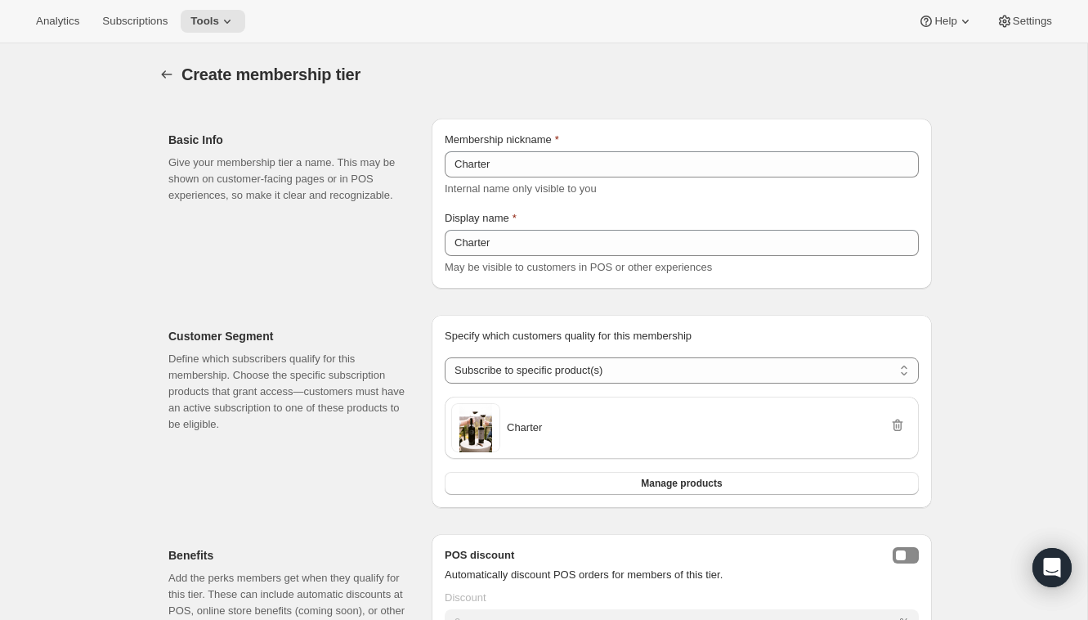
scroll to position [454, 0]
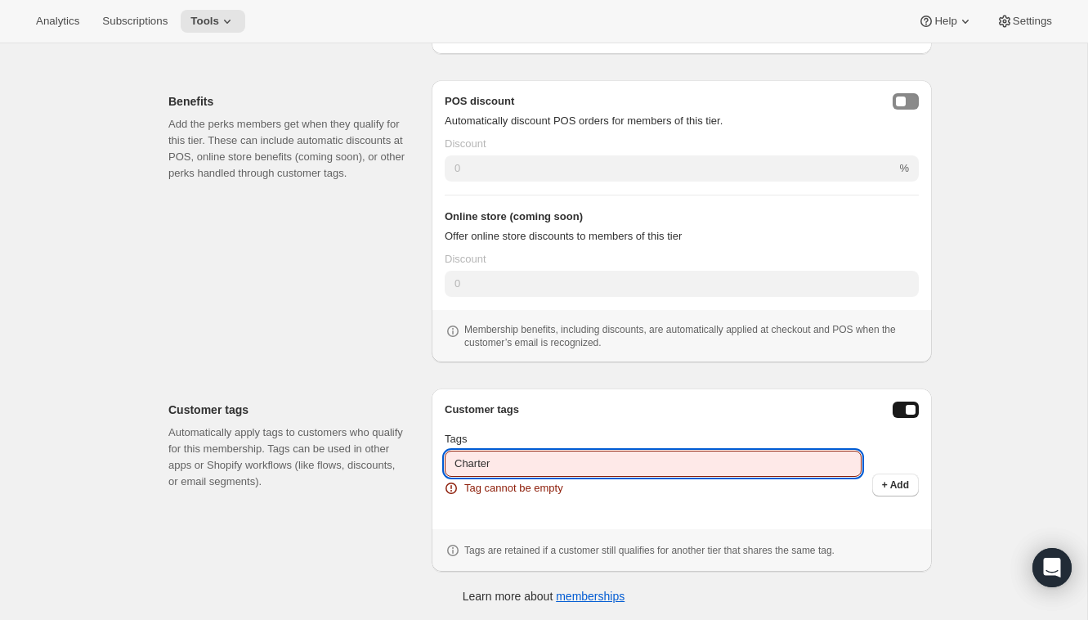
click at [546, 466] on input "Charter" at bounding box center [653, 464] width 417 height 26
click at [588, 466] on input "Charter" at bounding box center [653, 464] width 417 height 26
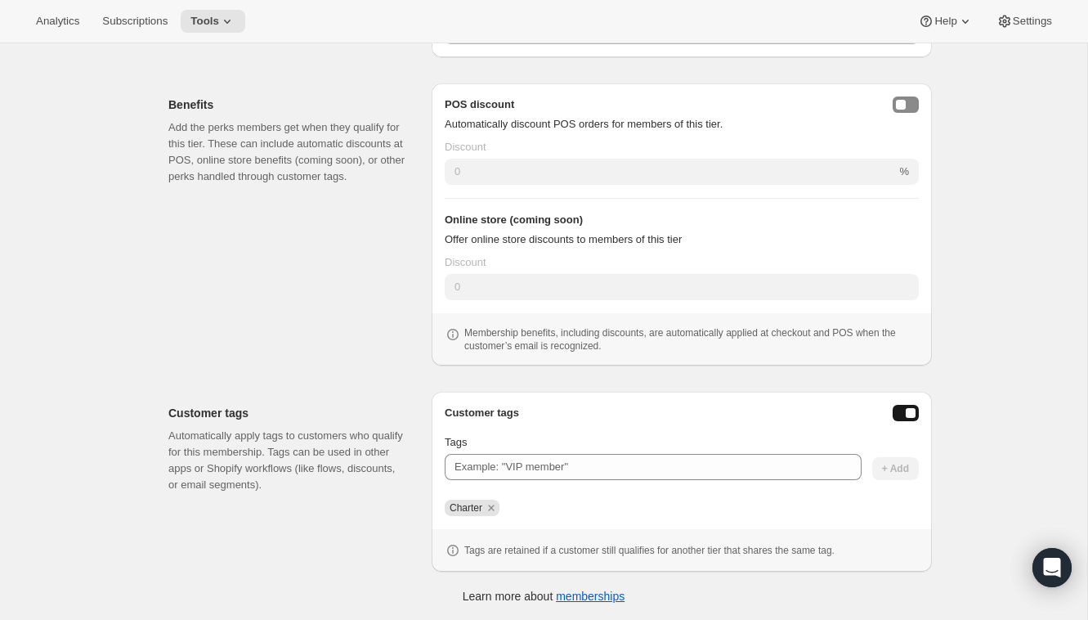
scroll to position [398, 0]
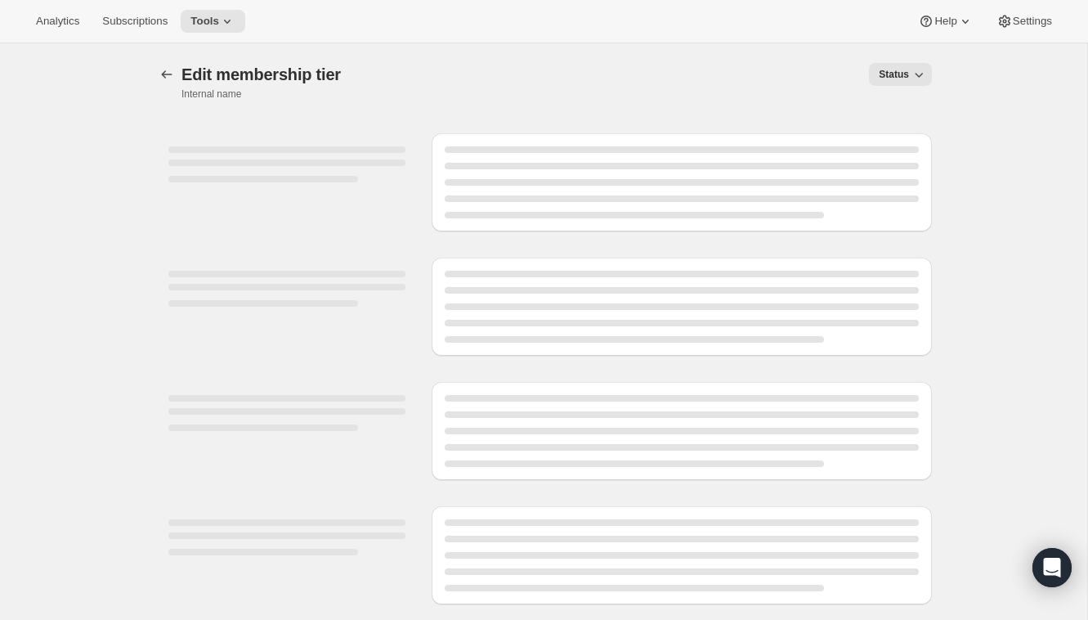
select select "products"
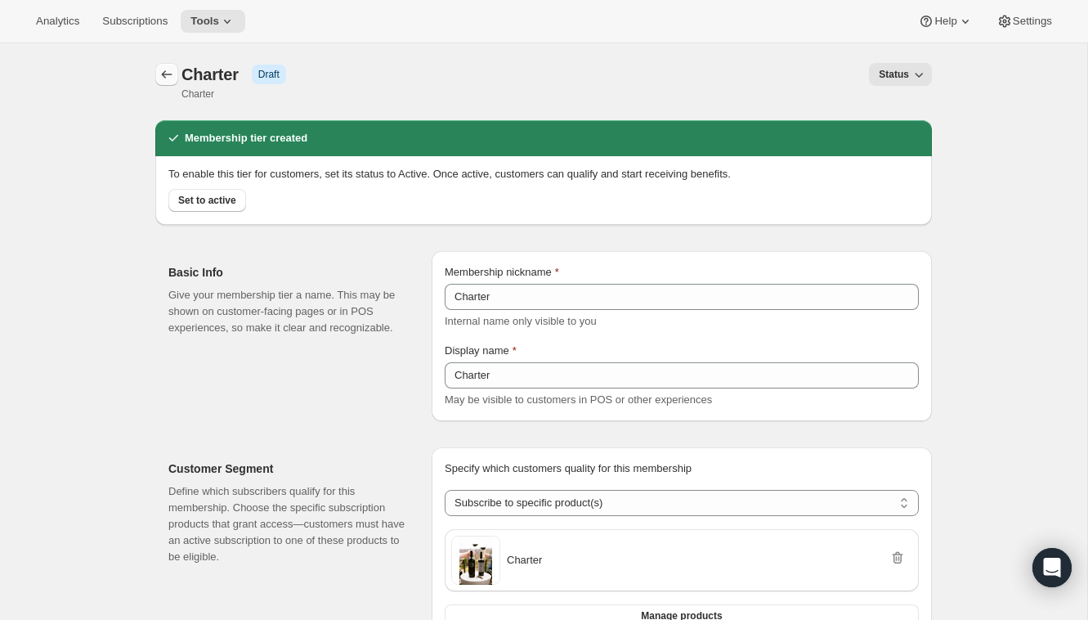
click at [164, 76] on icon "Memberships" at bounding box center [167, 74] width 11 height 8
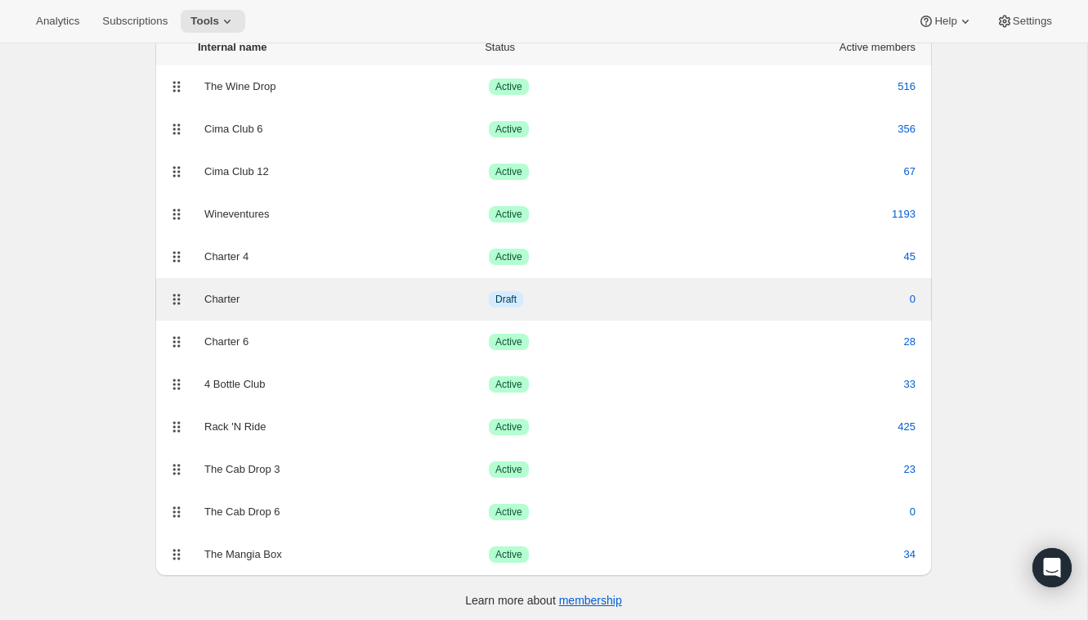
scroll to position [137, 0]
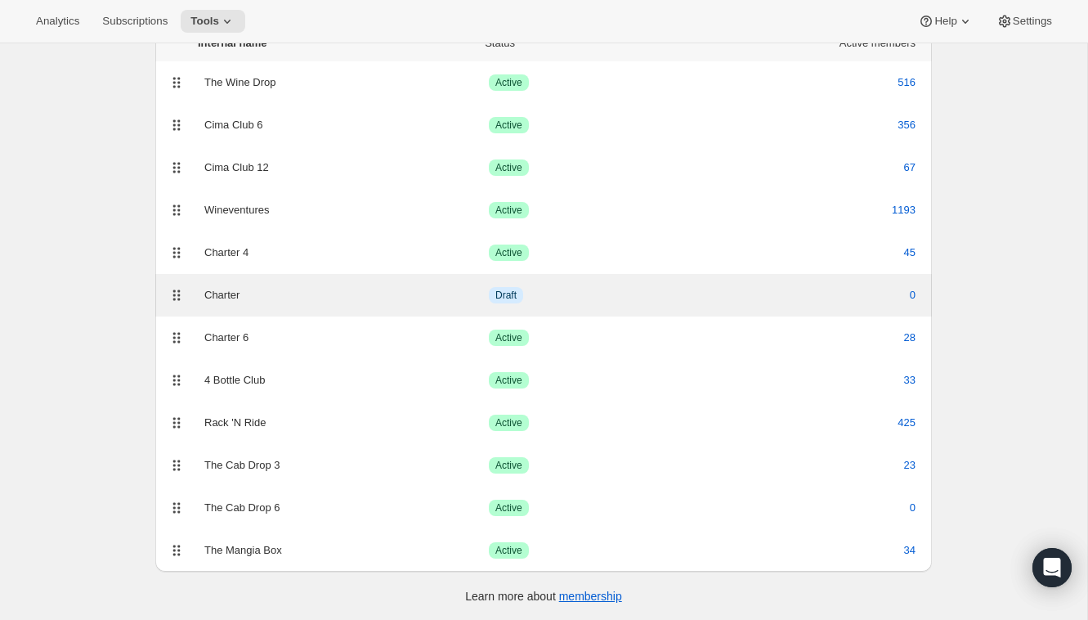
click at [231, 284] on div "Charter Info Draft 0" at bounding box center [543, 295] width 757 height 23
select select "products"
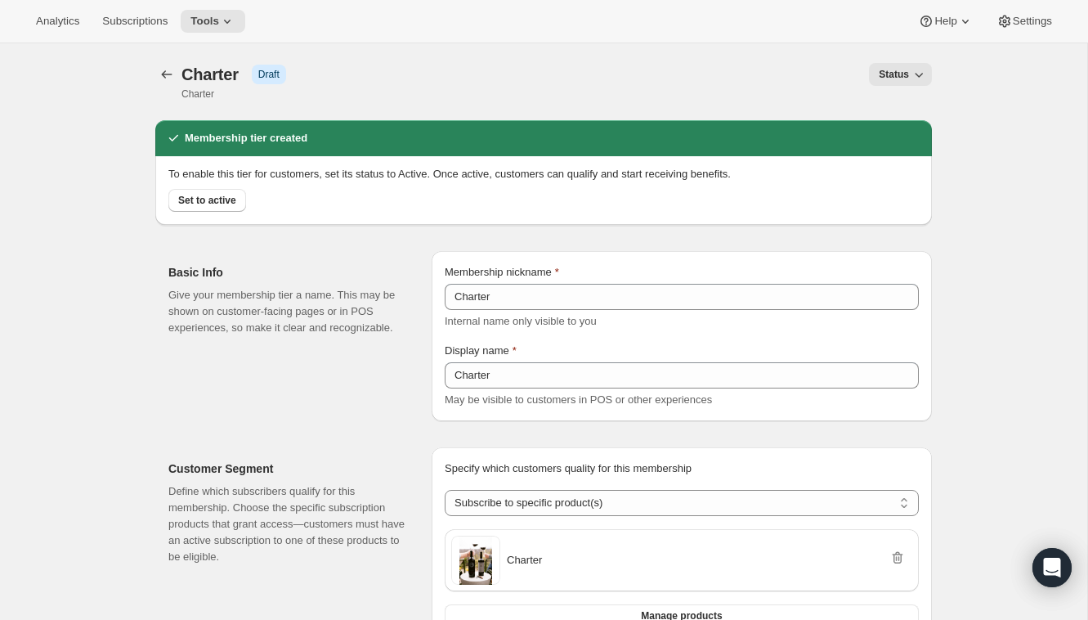
click at [907, 61] on div "[object Object]. This page is ready Charter Info Draft Charter Status More acti…" at bounding box center [543, 81] width 777 height 77
click at [895, 74] on span "Status" at bounding box center [894, 74] width 30 height 13
click at [905, 141] on span "Active" at bounding box center [892, 135] width 29 height 12
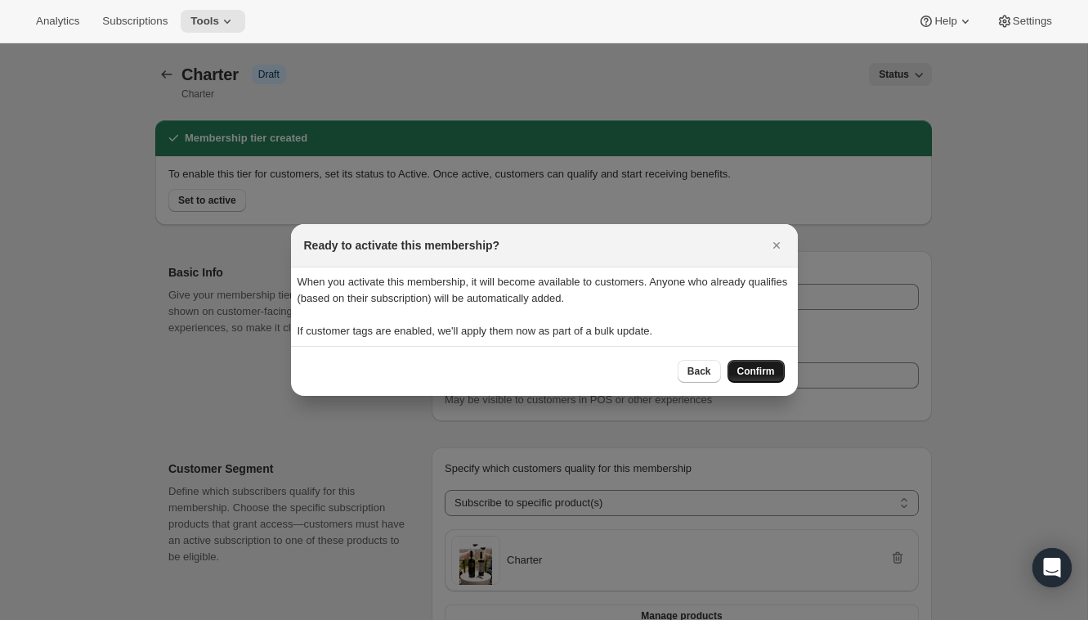
click at [761, 370] on span "Confirm" at bounding box center [757, 371] width 38 height 13
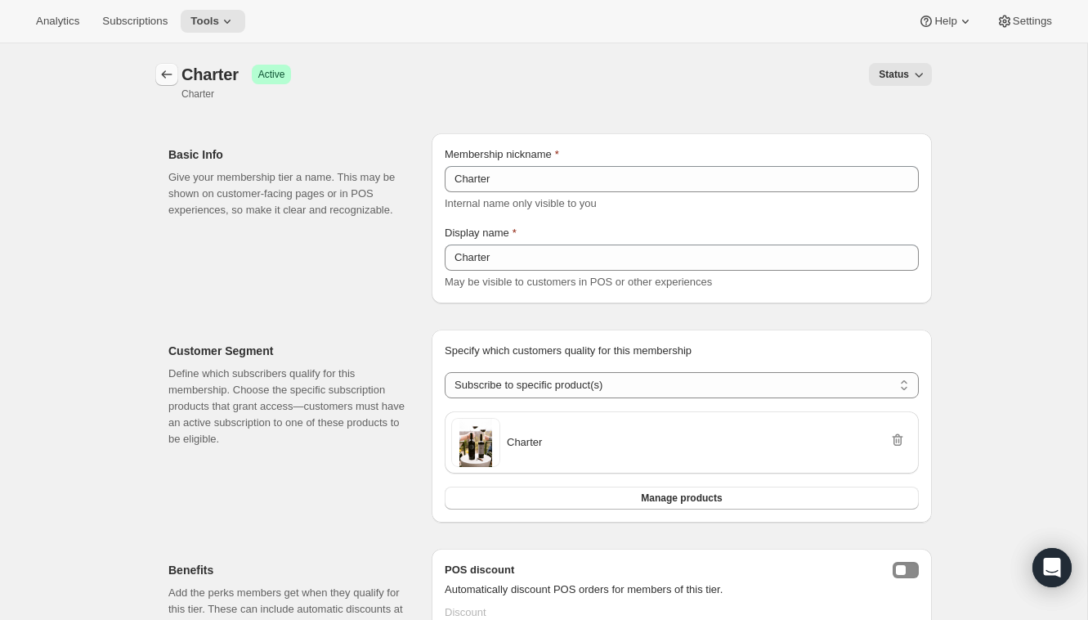
click at [159, 70] on icon "Memberships" at bounding box center [167, 74] width 16 height 16
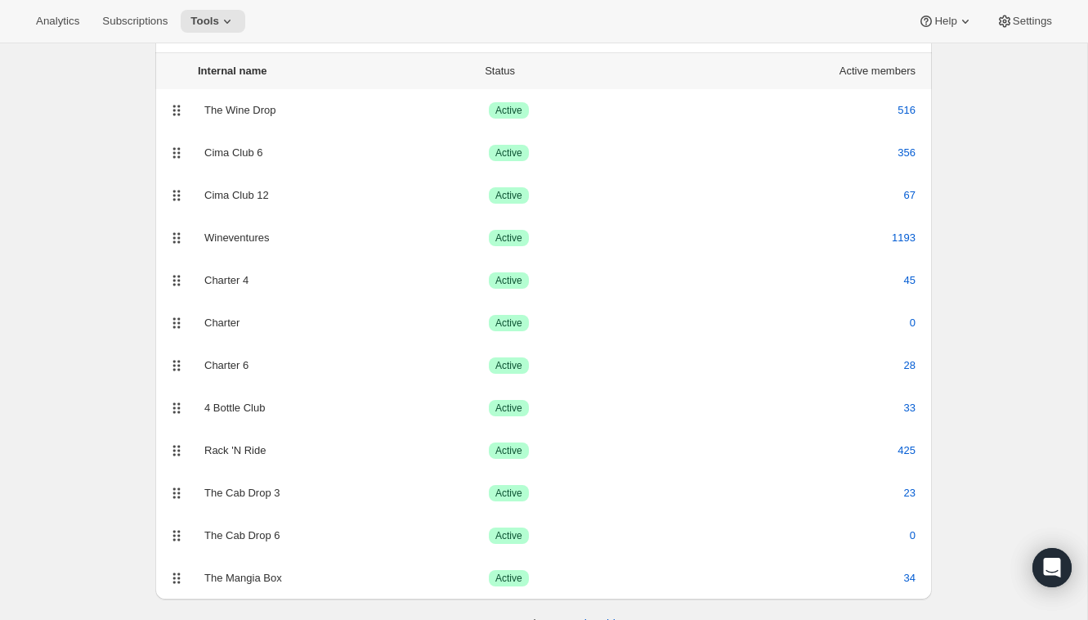
scroll to position [137, 0]
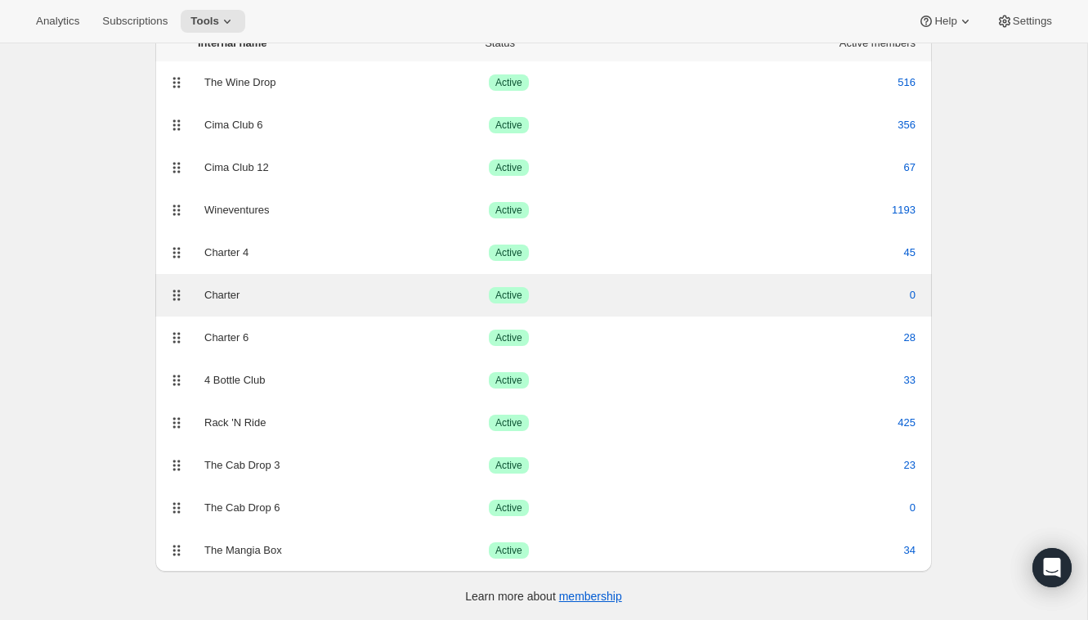
click at [204, 296] on div "Charter" at bounding box center [346, 295] width 285 height 16
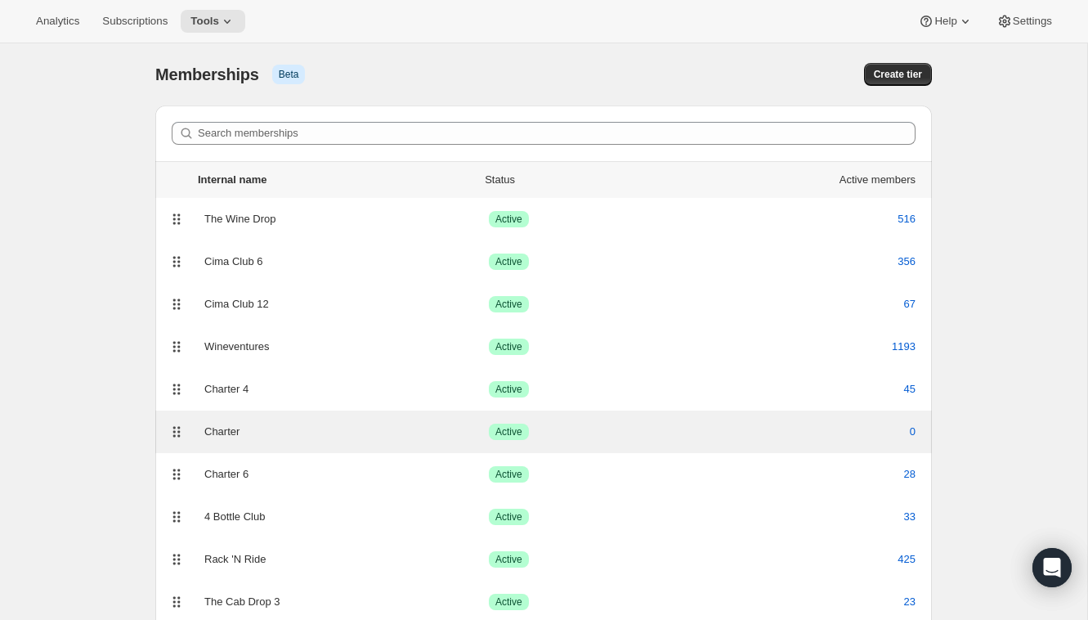
select select "products"
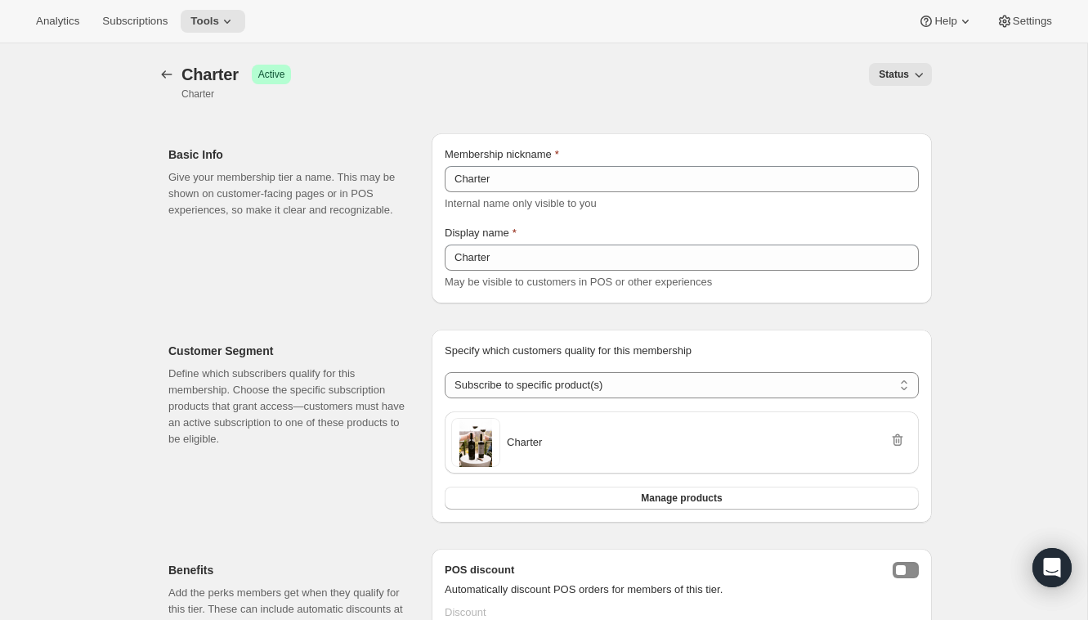
click at [917, 66] on icon "button" at bounding box center [919, 74] width 16 height 16
click at [896, 109] on span "Draft" at bounding box center [889, 107] width 23 height 12
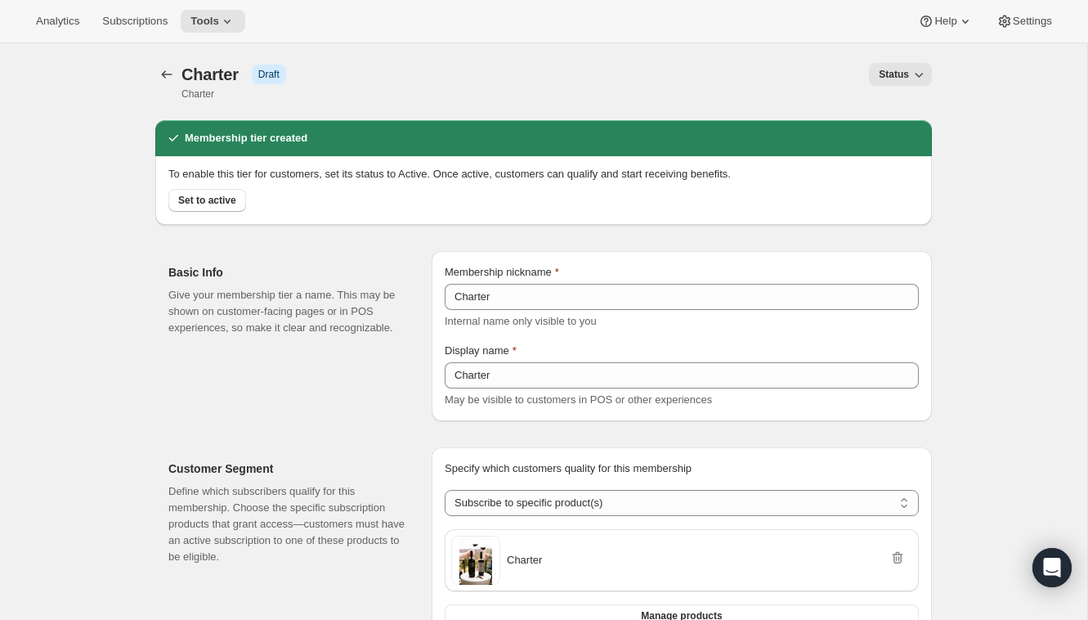
scroll to position [632, 0]
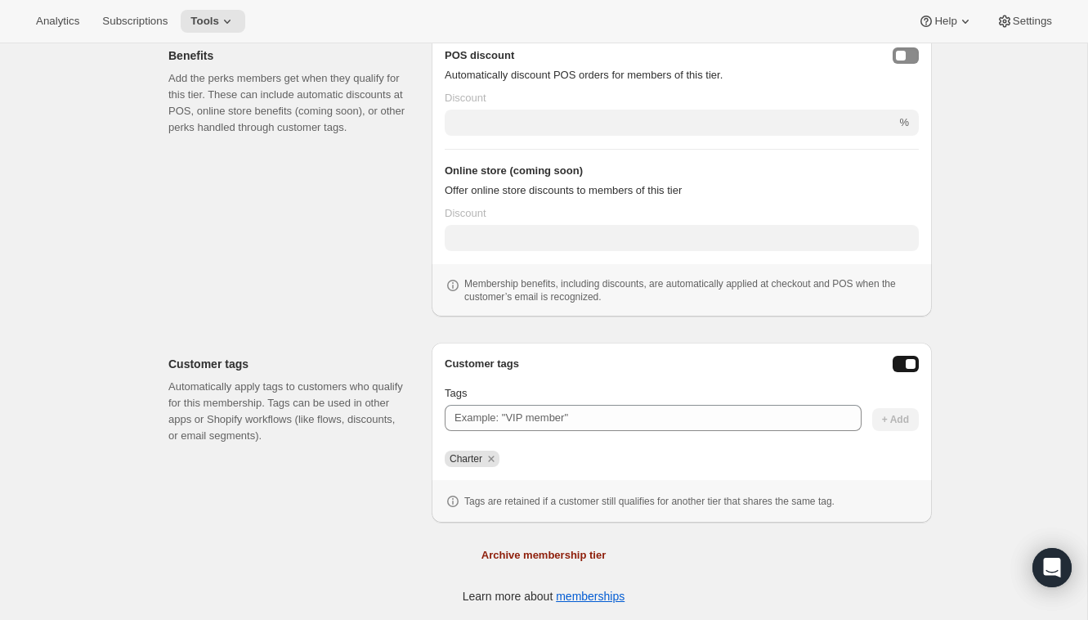
drag, startPoint x: 578, startPoint y: 559, endPoint x: 719, endPoint y: 484, distance: 159.5
click at [720, 487] on div "Membership tier created To enable this tier for customers, set its status to Ac…" at bounding box center [543, 46] width 777 height 1116
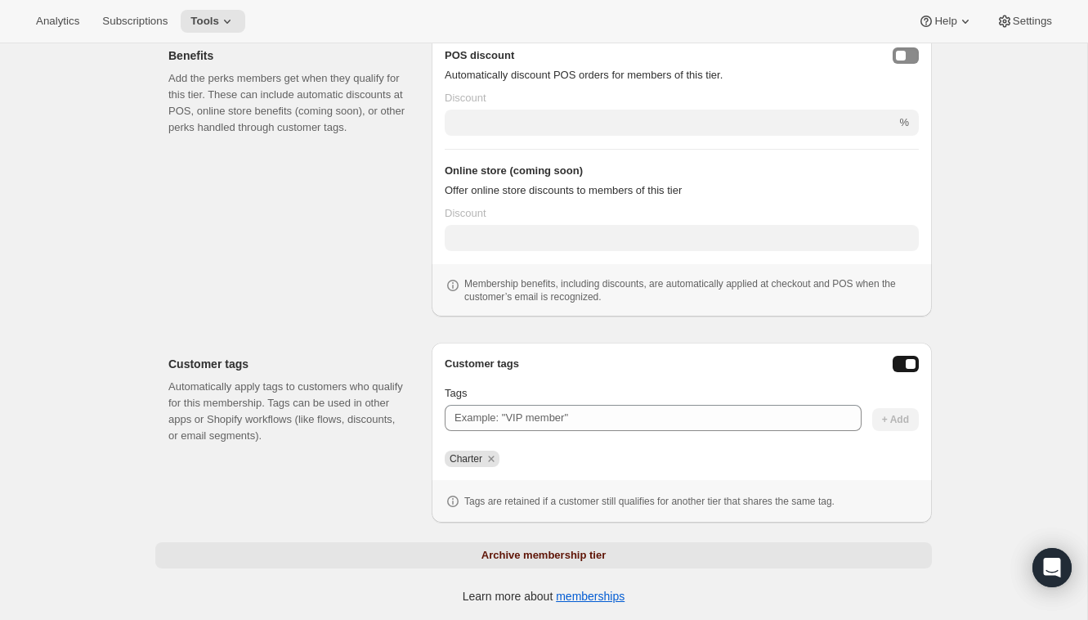
click at [617, 559] on button "Archive membership tier" at bounding box center [543, 555] width 777 height 26
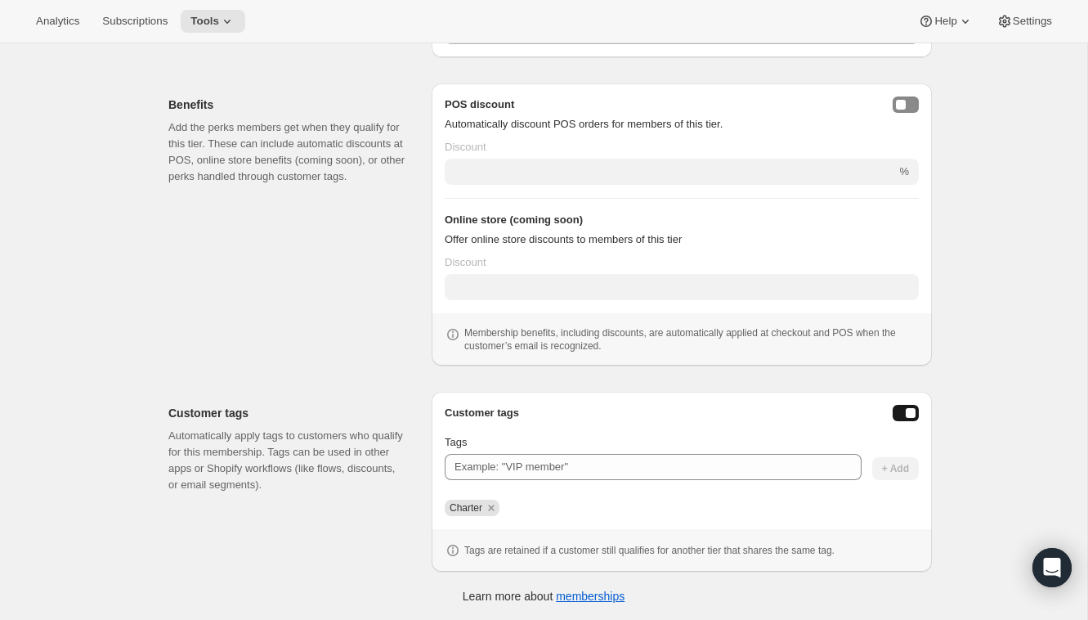
scroll to position [0, 0]
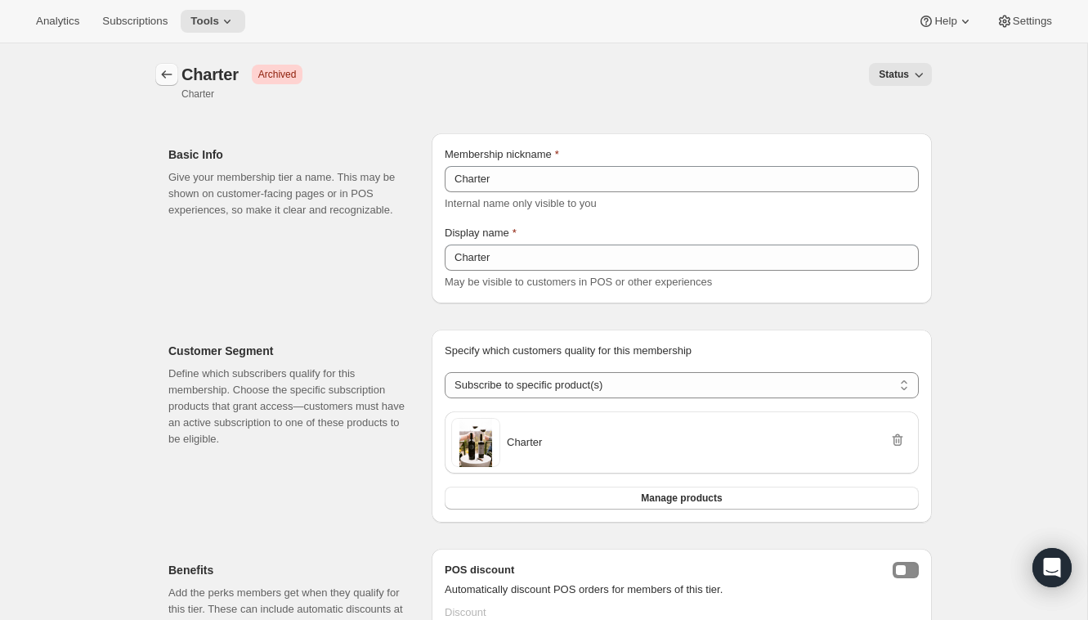
click at [159, 74] on icon "Memberships" at bounding box center [167, 74] width 16 height 16
